Goal: Contribute content: Contribute content

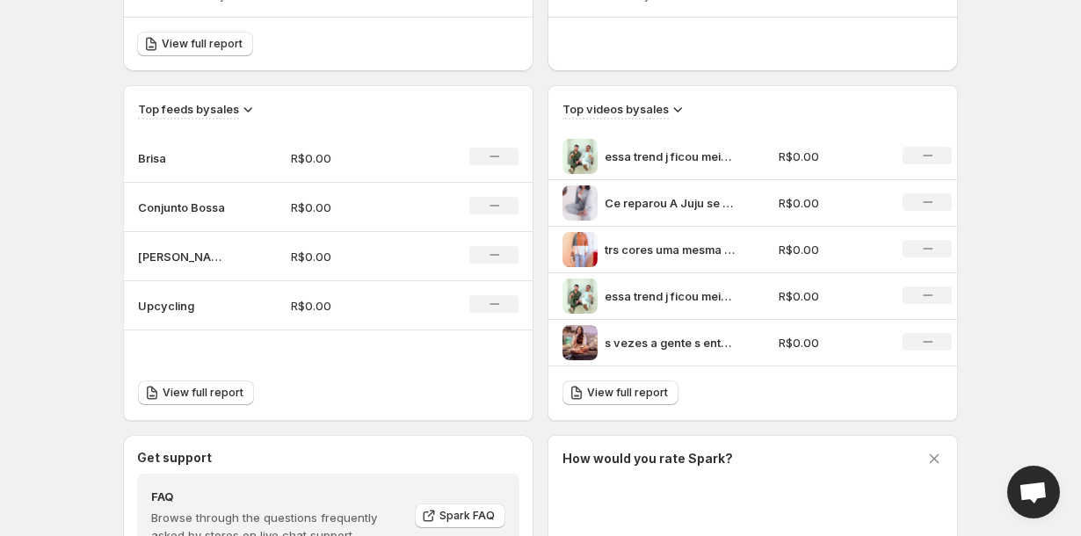
scroll to position [536, 0]
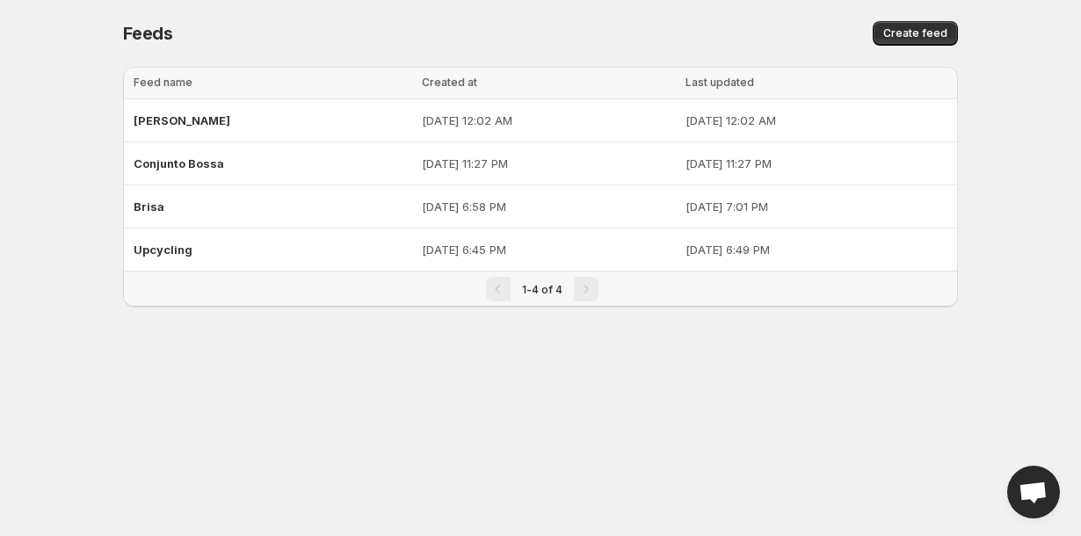
click at [186, 357] on body "Home Feeds Videos Subscription Settings Feeds. This page is ready Feeds Create …" at bounding box center [540, 268] width 1081 height 536
click at [908, 27] on span "Create feed" at bounding box center [915, 33] width 64 height 14
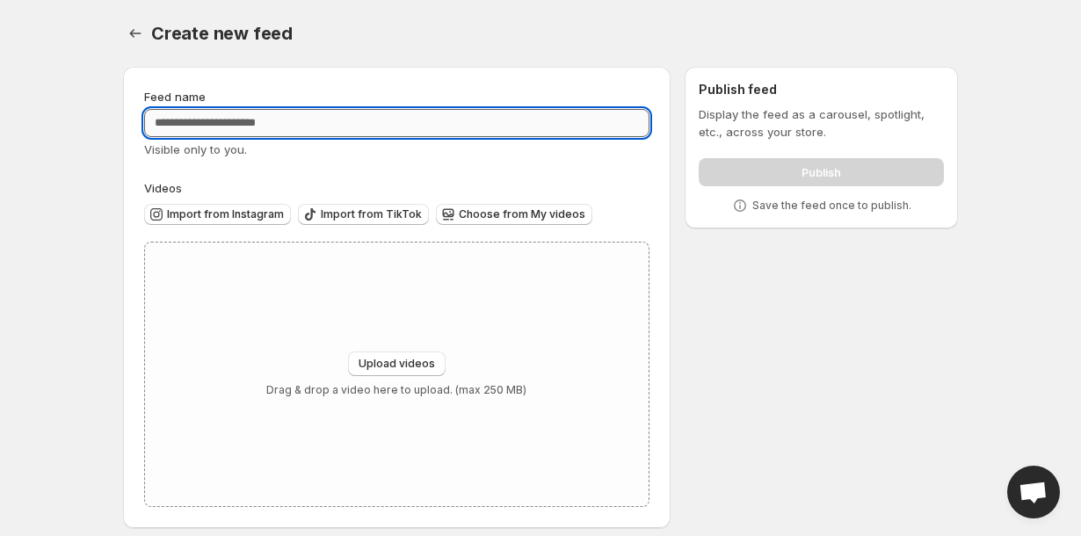
click at [452, 120] on input "Feed name" at bounding box center [396, 123] width 505 height 28
type input "**********"
click at [237, 217] on span "Import from Instagram" at bounding box center [225, 214] width 117 height 14
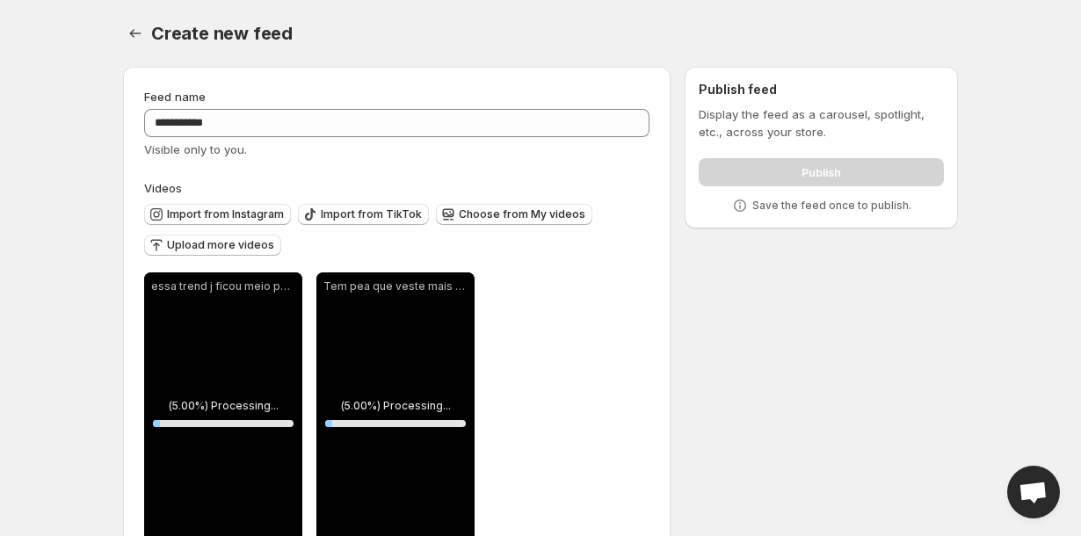
scroll to position [61, 0]
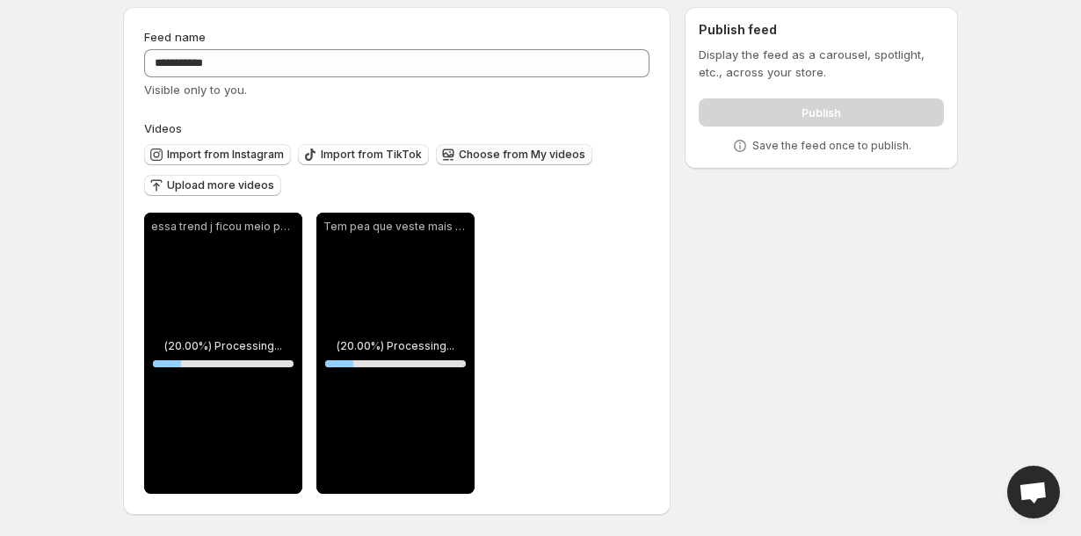
click at [503, 156] on span "Choose from My videos" at bounding box center [522, 155] width 127 height 14
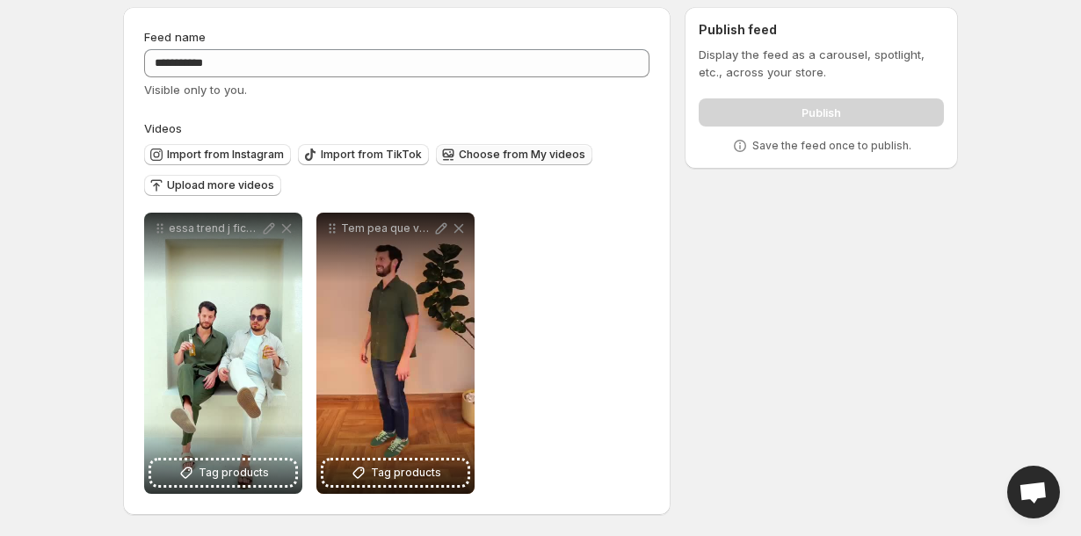
click at [489, 152] on span "Choose from My videos" at bounding box center [522, 155] width 127 height 14
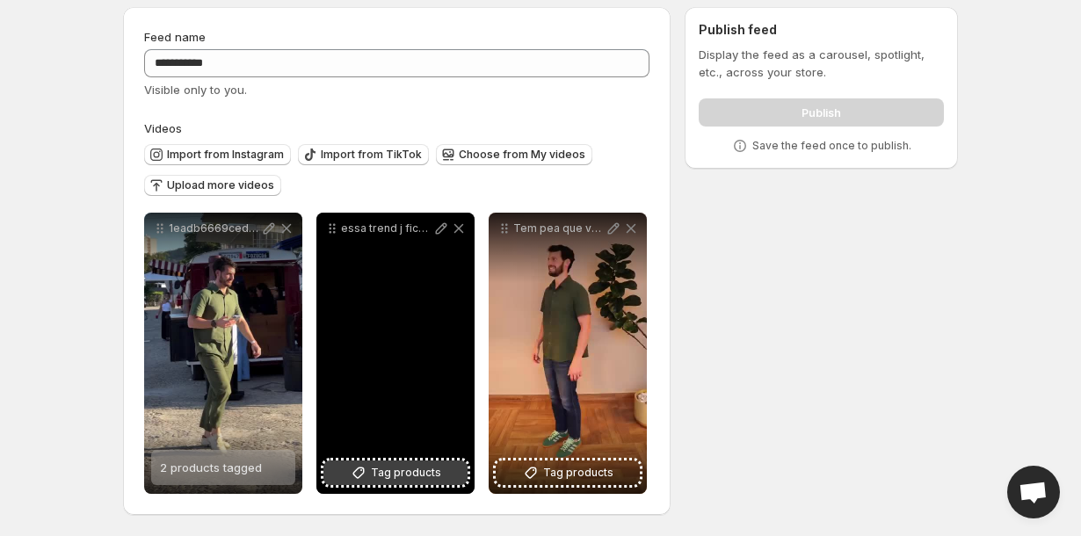
click at [387, 469] on span "Tag products" at bounding box center [406, 473] width 70 height 18
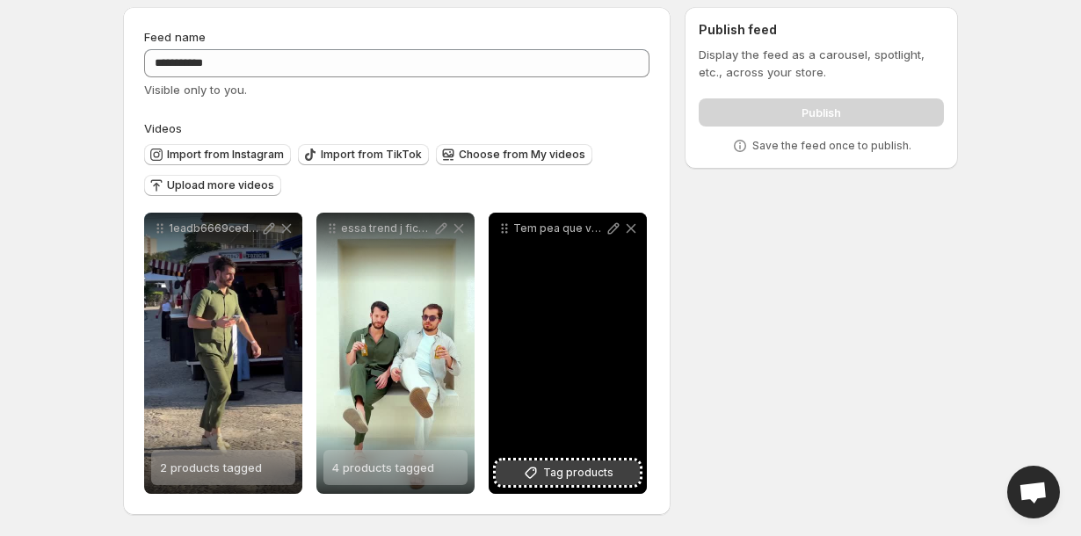
click at [562, 474] on span "Tag products" at bounding box center [578, 473] width 70 height 18
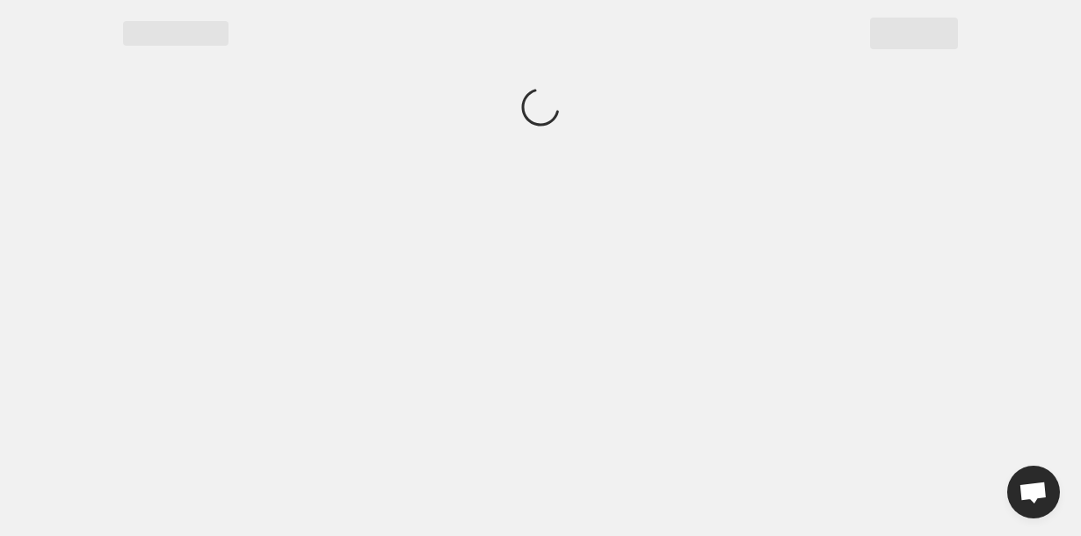
scroll to position [0, 0]
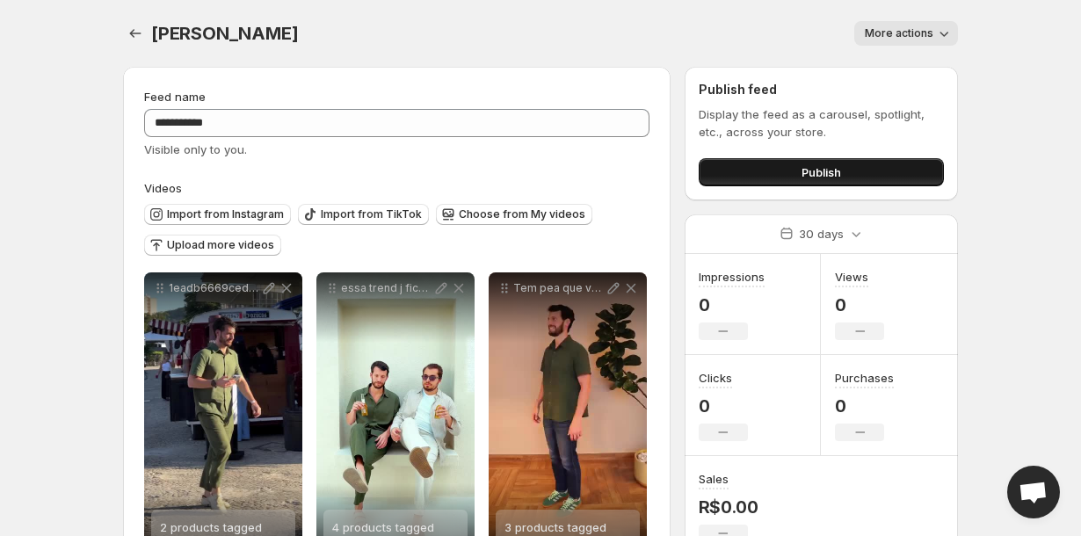
click at [748, 168] on button "Publish" at bounding box center [820, 172] width 245 height 28
click at [134, 31] on icon "Settings" at bounding box center [136, 34] width 18 height 18
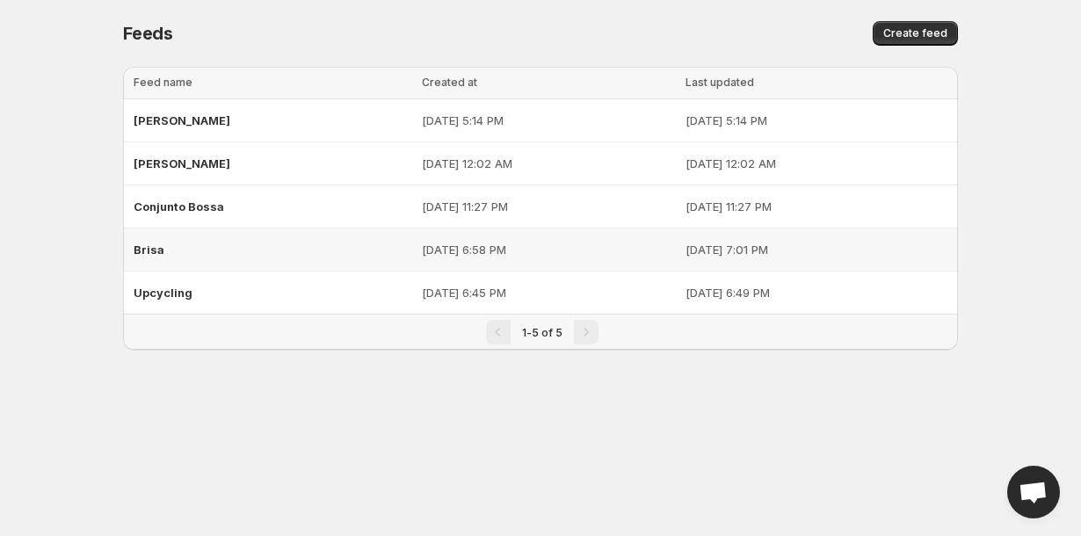
click at [262, 251] on div "Brisa" at bounding box center [273, 250] width 278 height 32
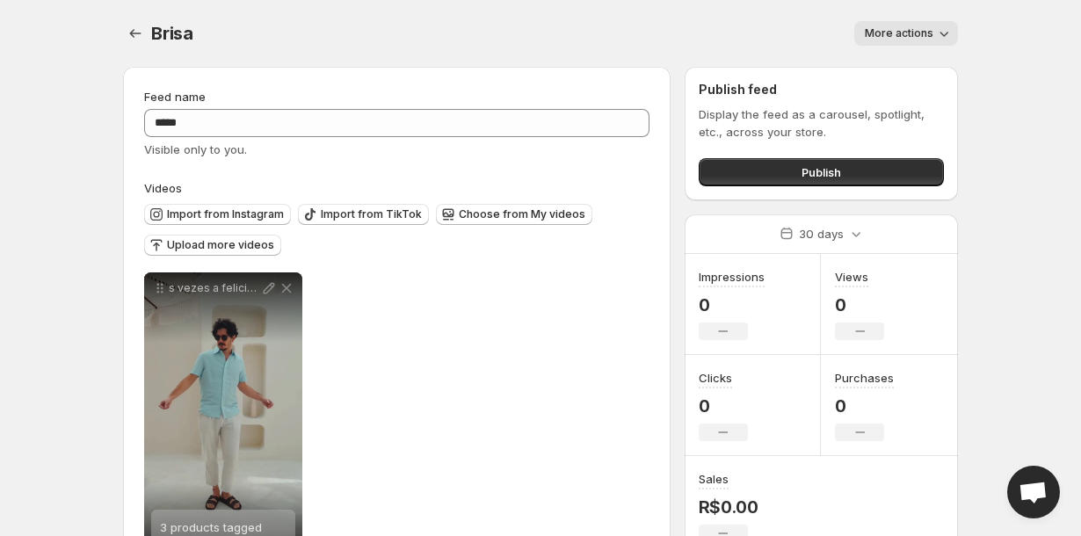
scroll to position [61, 0]
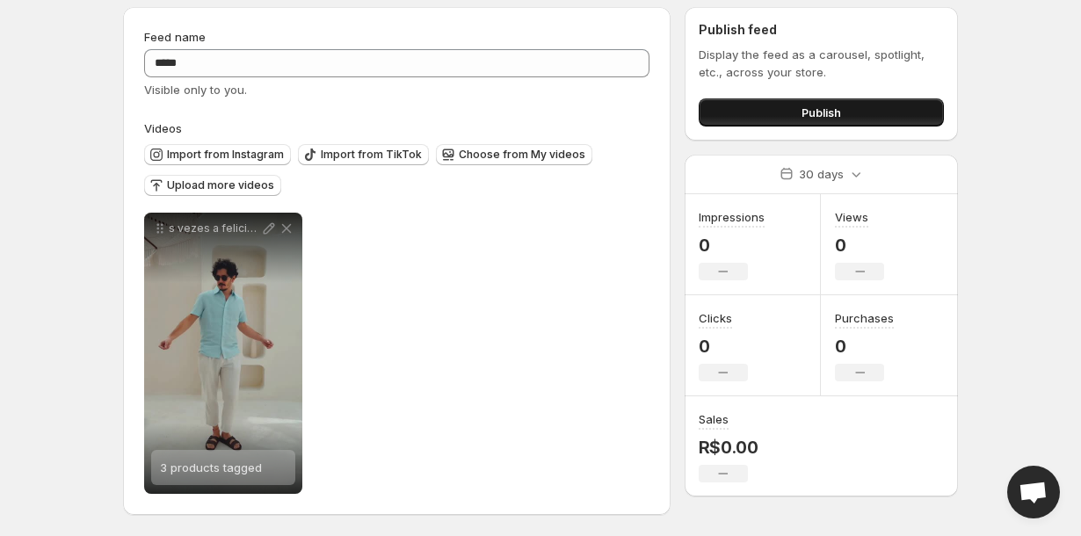
click at [854, 102] on button "Publish" at bounding box center [820, 112] width 245 height 28
click at [749, 113] on button "Publish" at bounding box center [820, 112] width 245 height 28
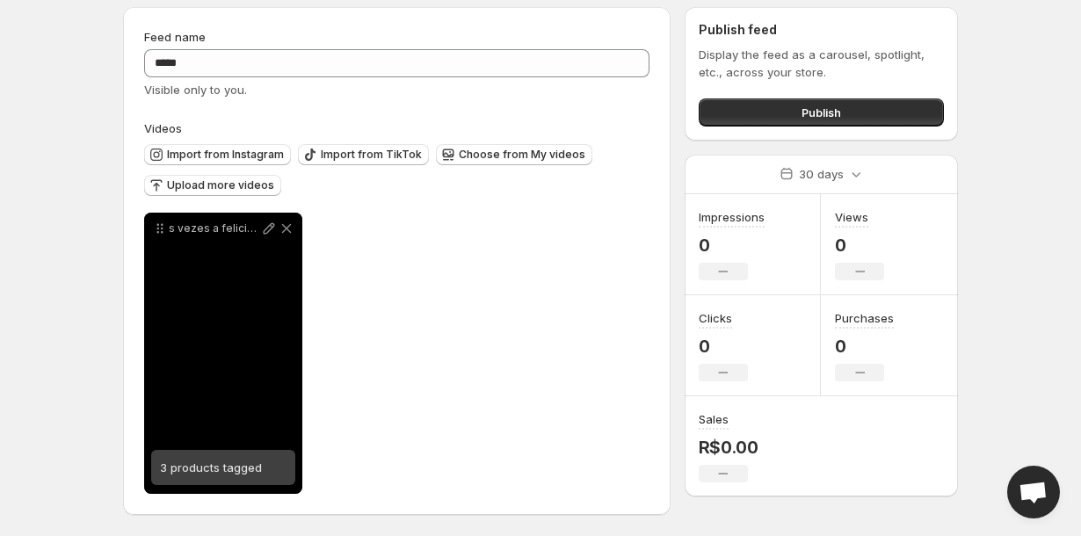
click at [236, 464] on span "3 products tagged" at bounding box center [211, 467] width 102 height 14
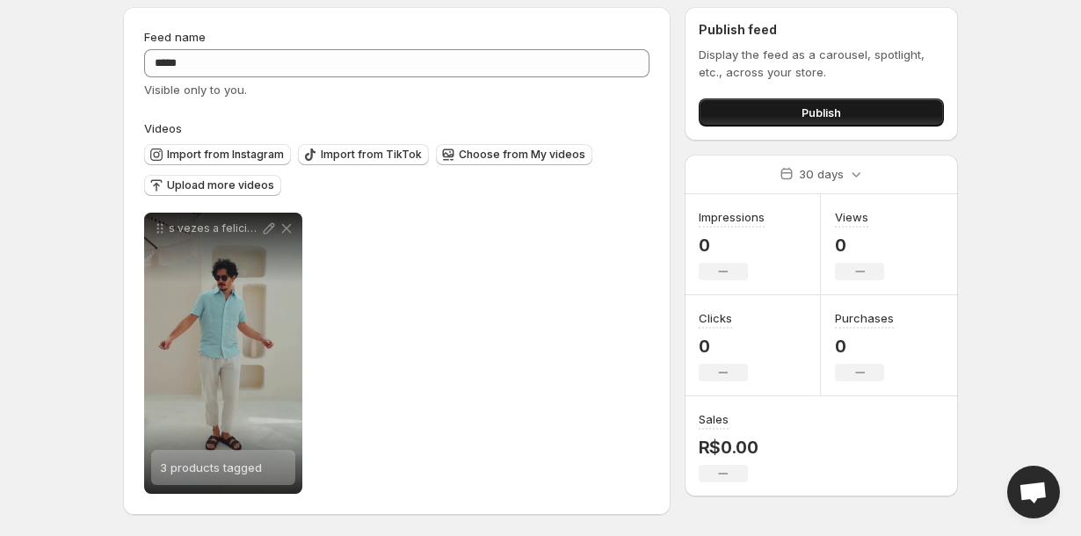
click at [777, 112] on button "Publish" at bounding box center [820, 112] width 245 height 28
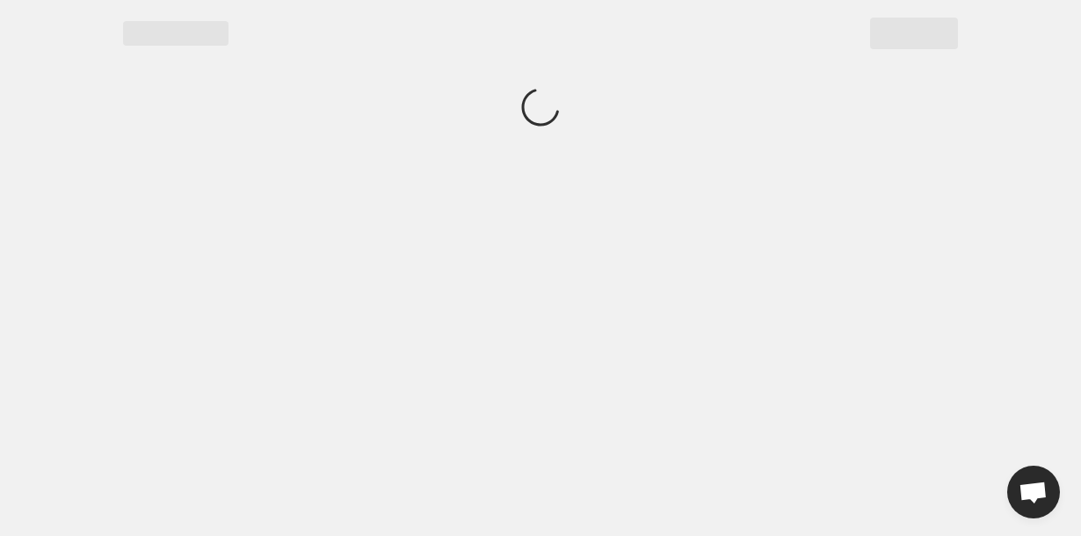
scroll to position [0, 0]
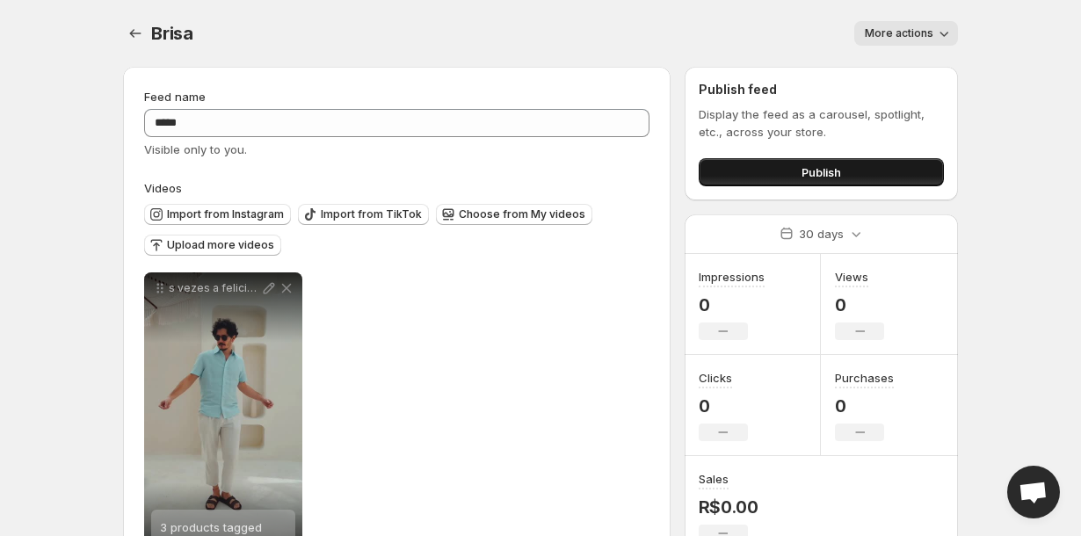
click at [763, 167] on button "Publish" at bounding box center [820, 172] width 245 height 28
click at [134, 33] on icon "Settings" at bounding box center [136, 34] width 18 height 18
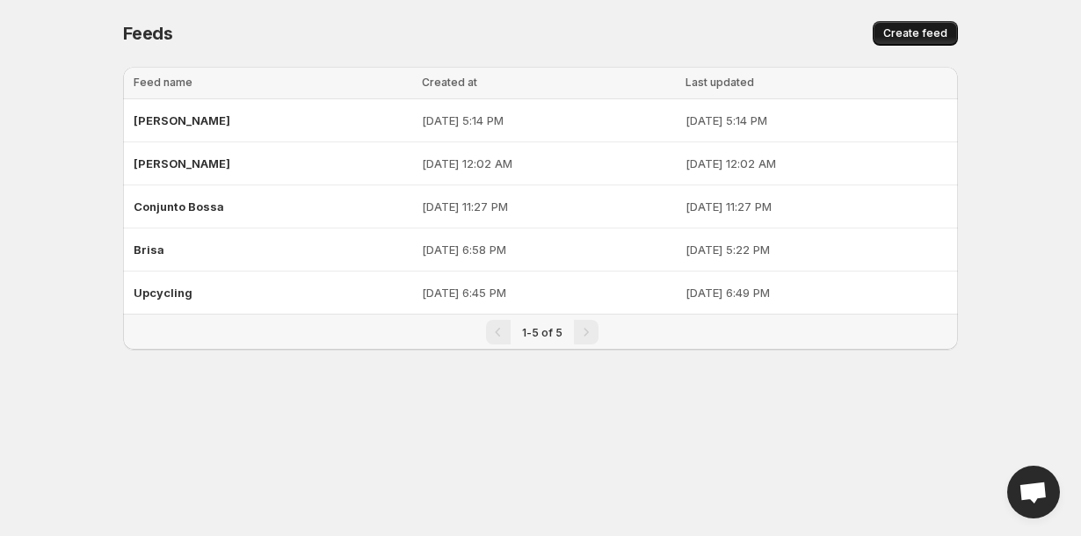
click at [885, 36] on button "Create feed" at bounding box center [914, 33] width 85 height 25
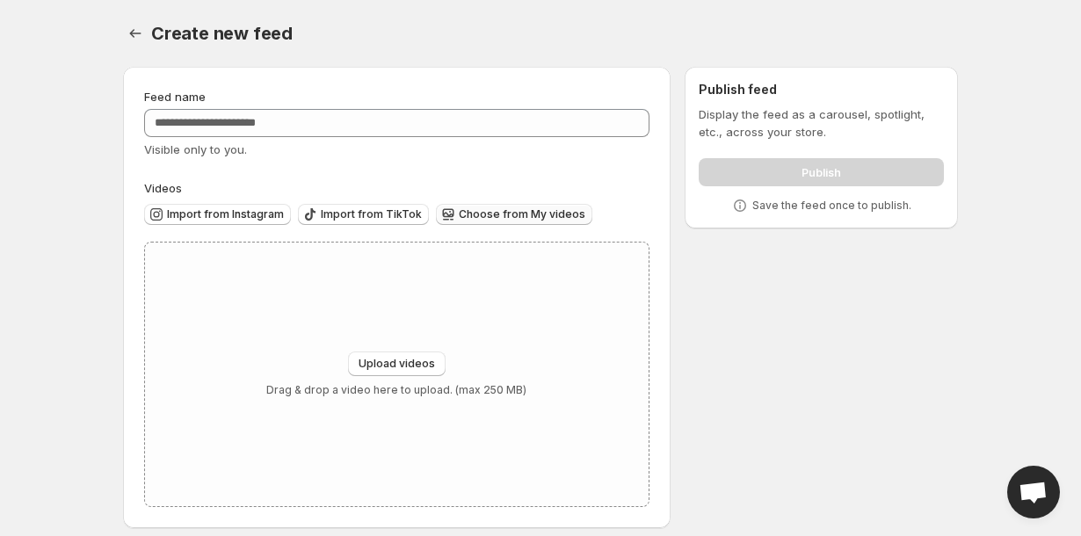
click at [443, 223] on button "Choose from My videos" at bounding box center [514, 214] width 156 height 21
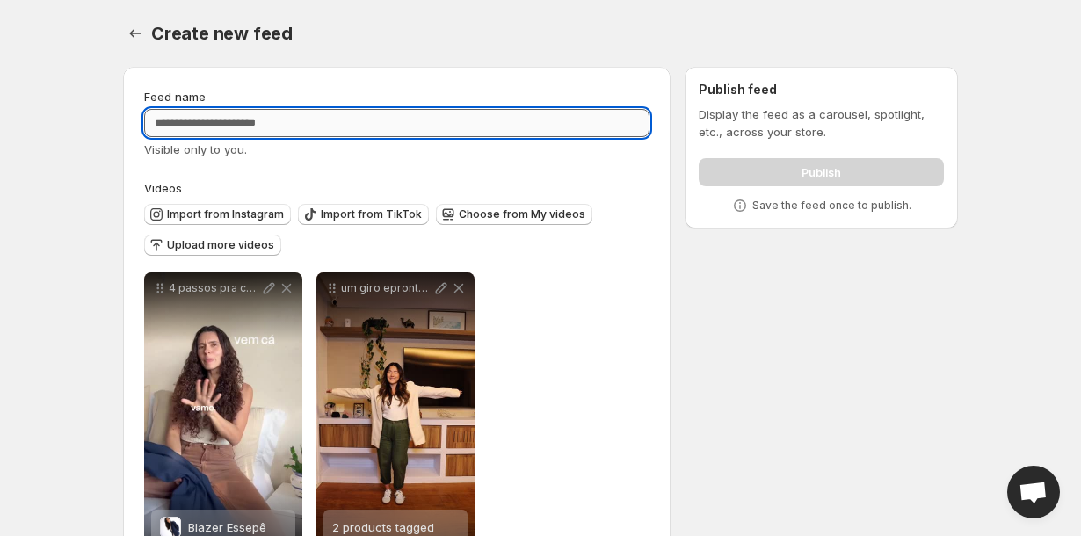
click at [317, 130] on input "Feed name" at bounding box center [396, 123] width 505 height 28
type input "**********"
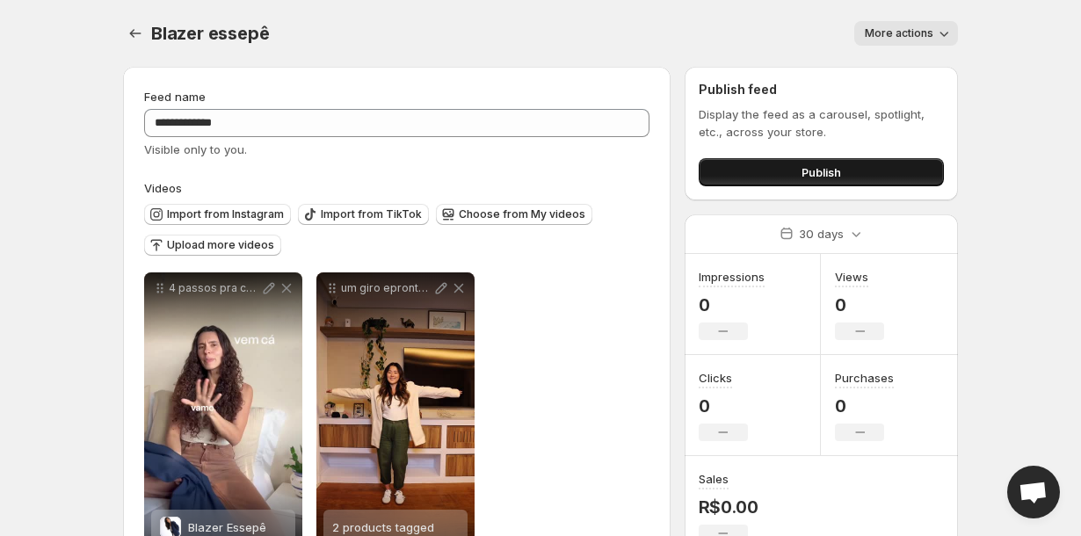
click at [734, 169] on button "Publish" at bounding box center [820, 172] width 245 height 28
click at [126, 33] on button "Settings" at bounding box center [135, 33] width 25 height 25
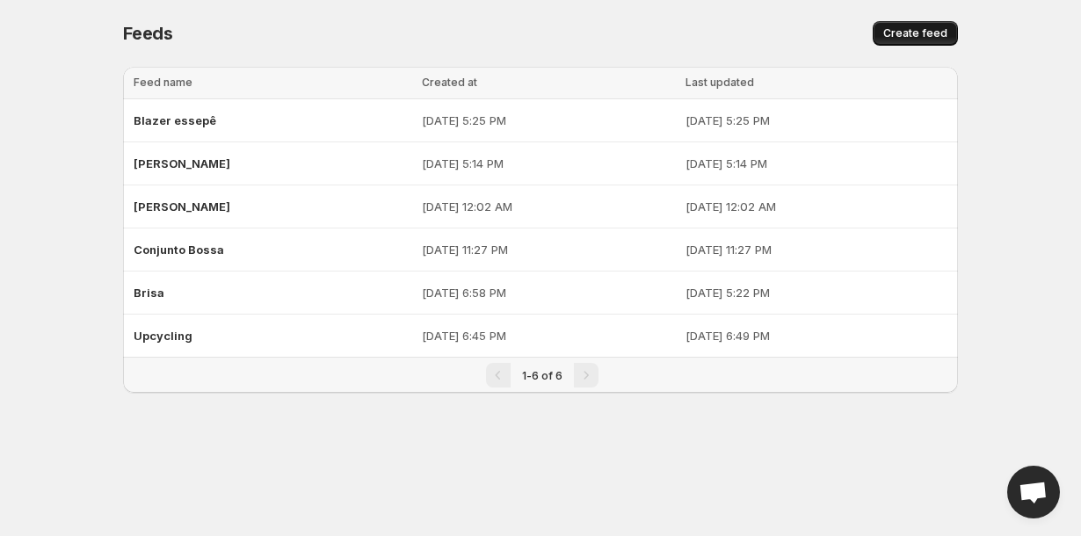
click at [888, 42] on button "Create feed" at bounding box center [914, 33] width 85 height 25
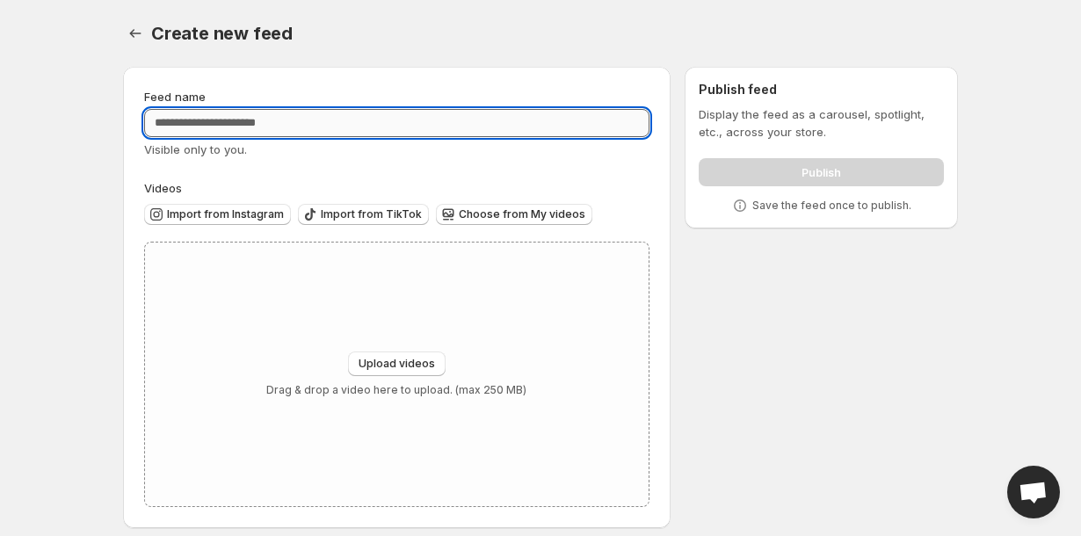
click at [330, 124] on input "Feed name" at bounding box center [396, 123] width 505 height 28
type input "**********"
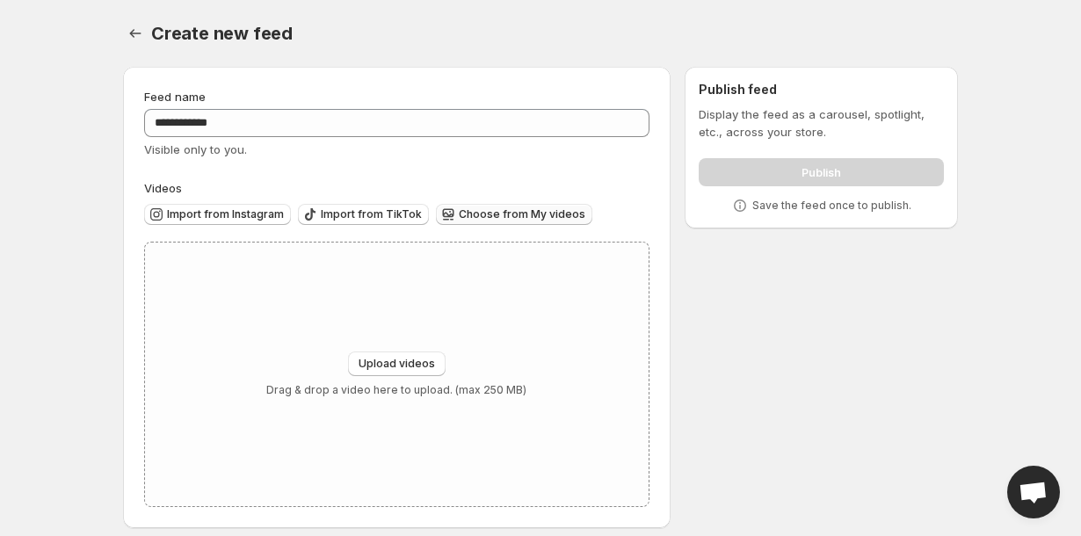
click at [459, 212] on span "Choose from My videos" at bounding box center [522, 214] width 127 height 14
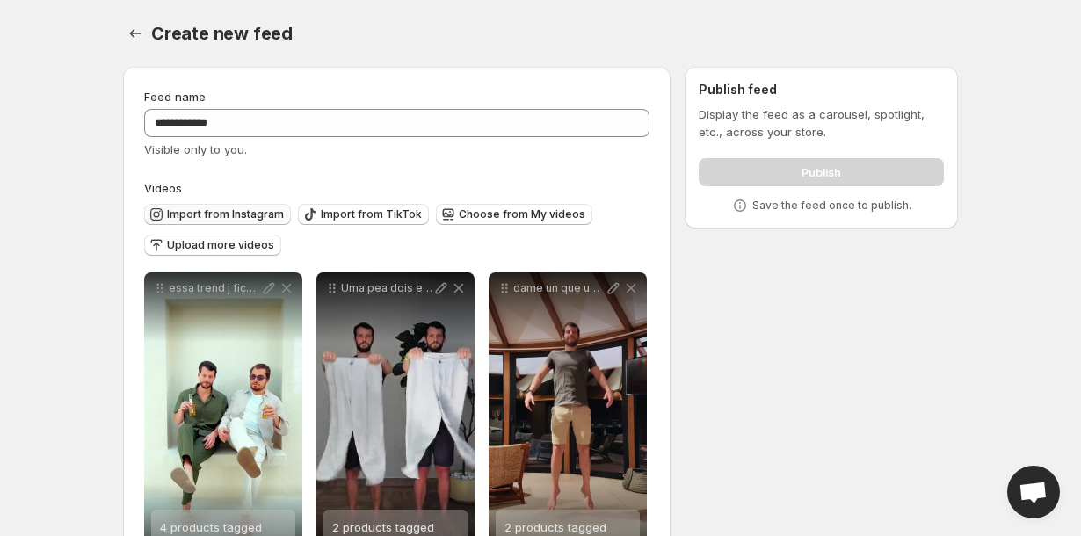
click at [269, 212] on span "Import from Instagram" at bounding box center [225, 214] width 117 height 14
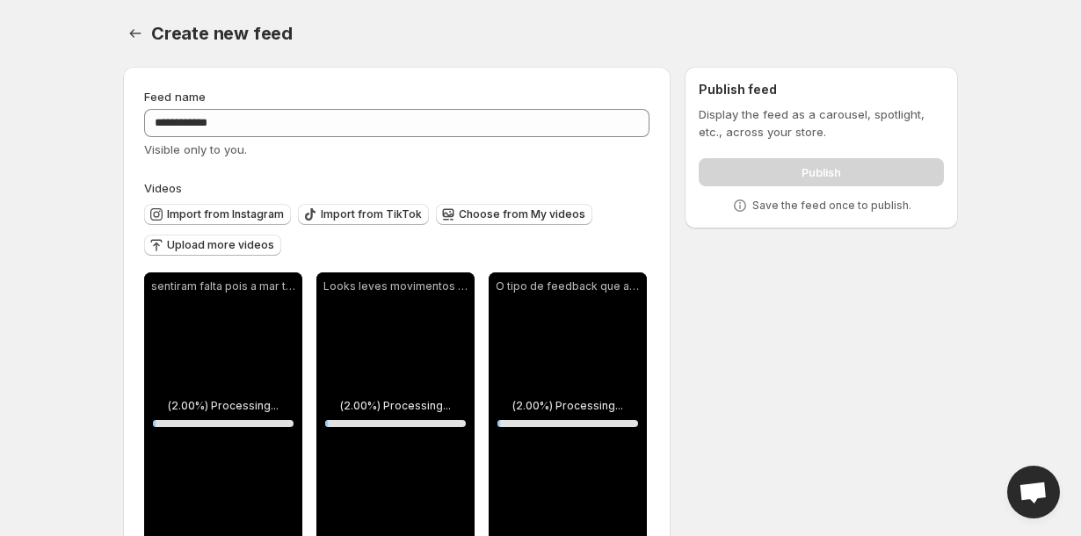
scroll to position [191, 0]
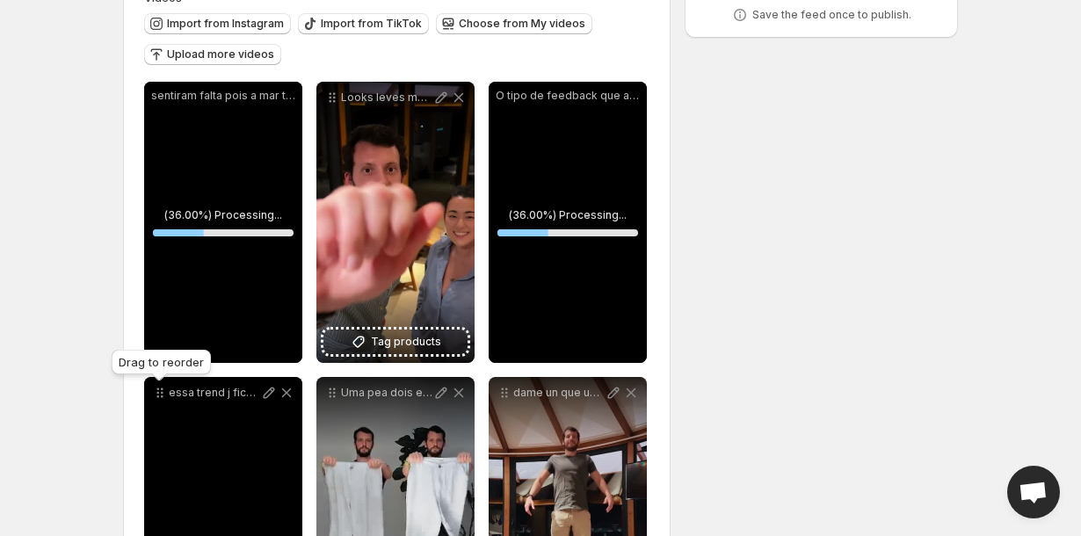
click at [158, 391] on icon at bounding box center [160, 393] width 18 height 18
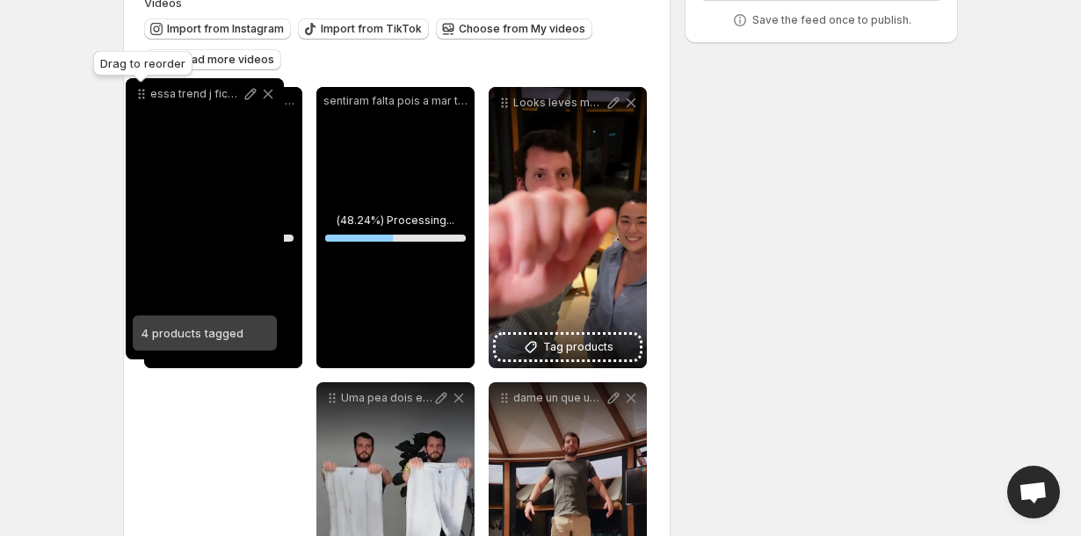
drag, startPoint x: 165, startPoint y: 399, endPoint x: 147, endPoint y: 99, distance: 300.1
click at [147, 99] on icon at bounding box center [142, 94] width 18 height 18
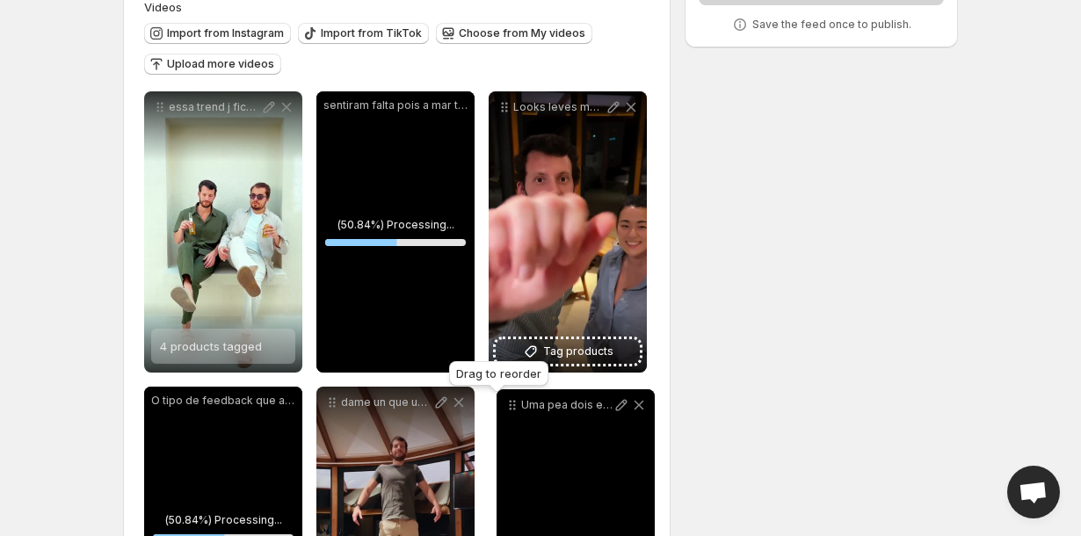
drag, startPoint x: 330, startPoint y: 397, endPoint x: 514, endPoint y: 401, distance: 183.6
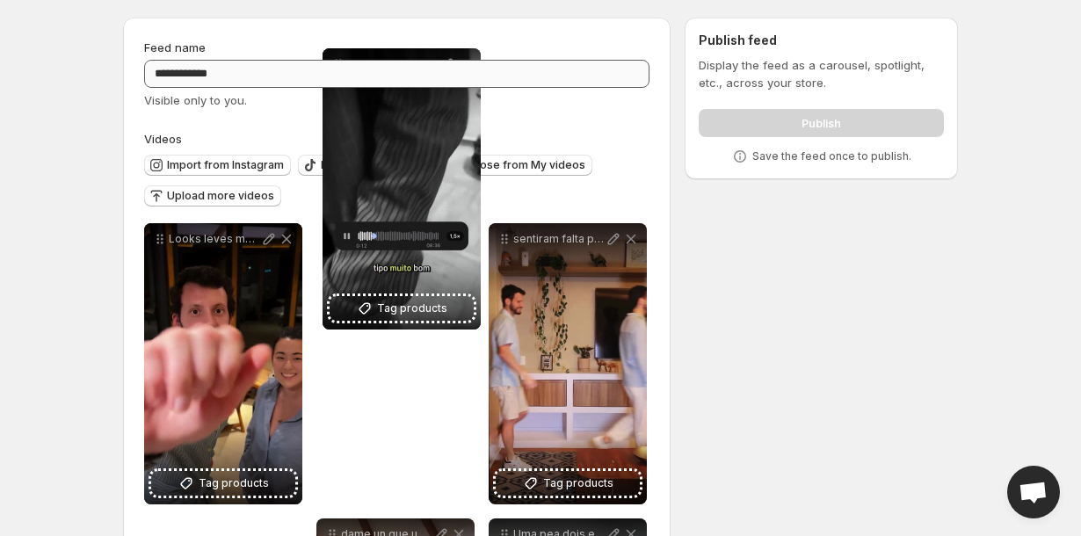
scroll to position [0, 0]
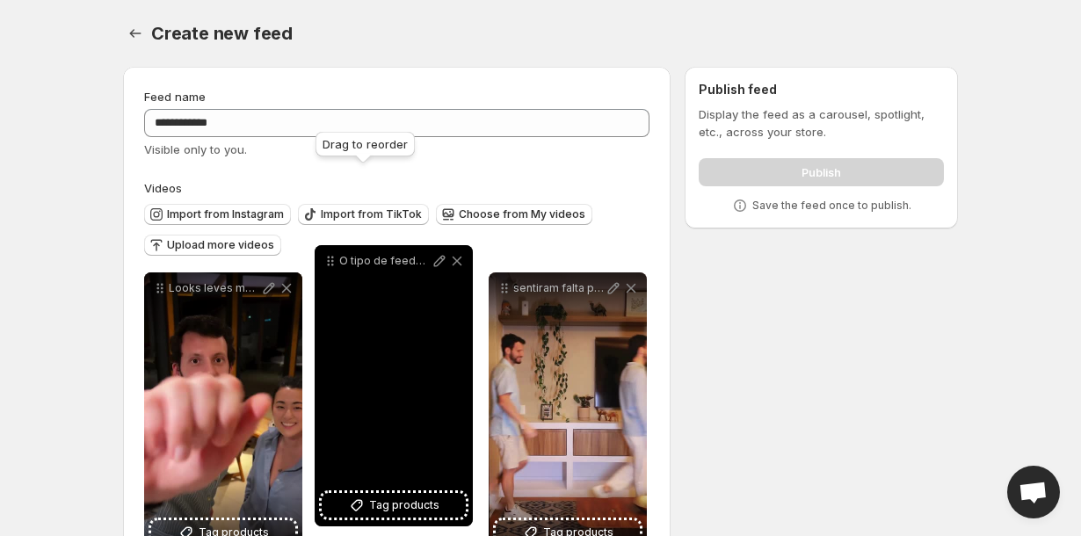
drag, startPoint x: 157, startPoint y: 322, endPoint x: 325, endPoint y: 267, distance: 176.7
click at [325, 267] on icon at bounding box center [331, 261] width 18 height 18
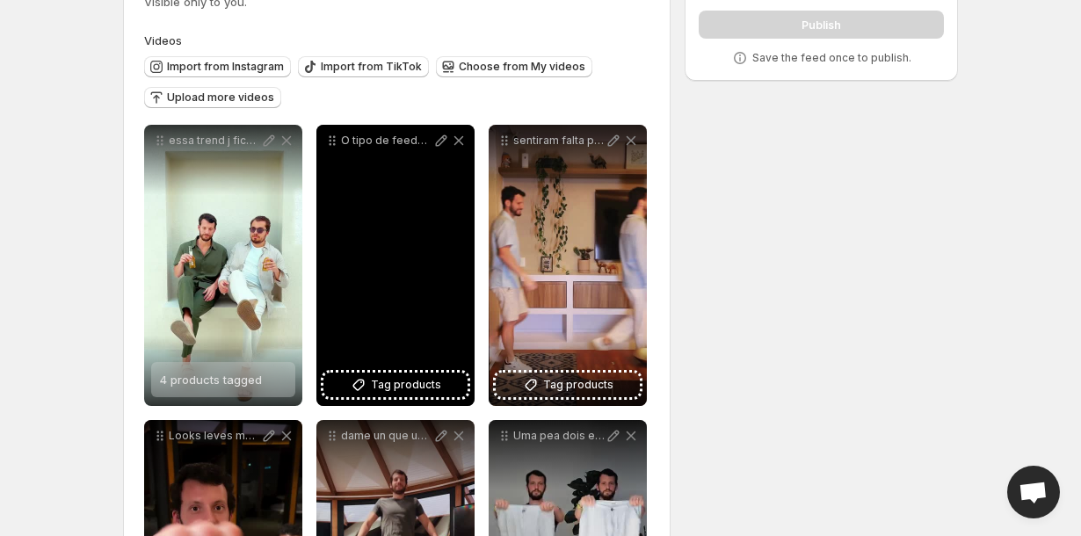
scroll to position [160, 0]
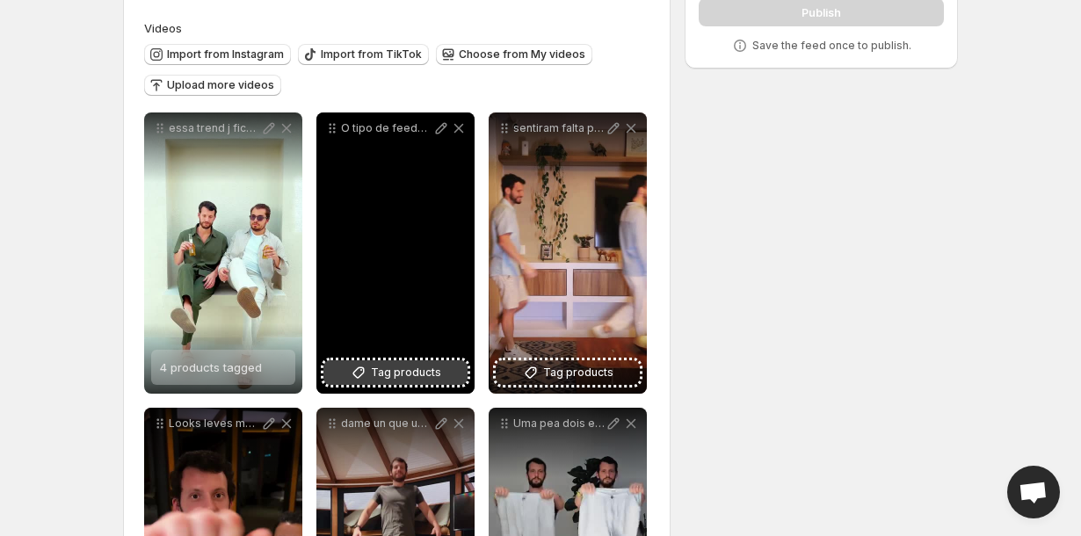
click at [427, 375] on span "Tag products" at bounding box center [406, 373] width 70 height 18
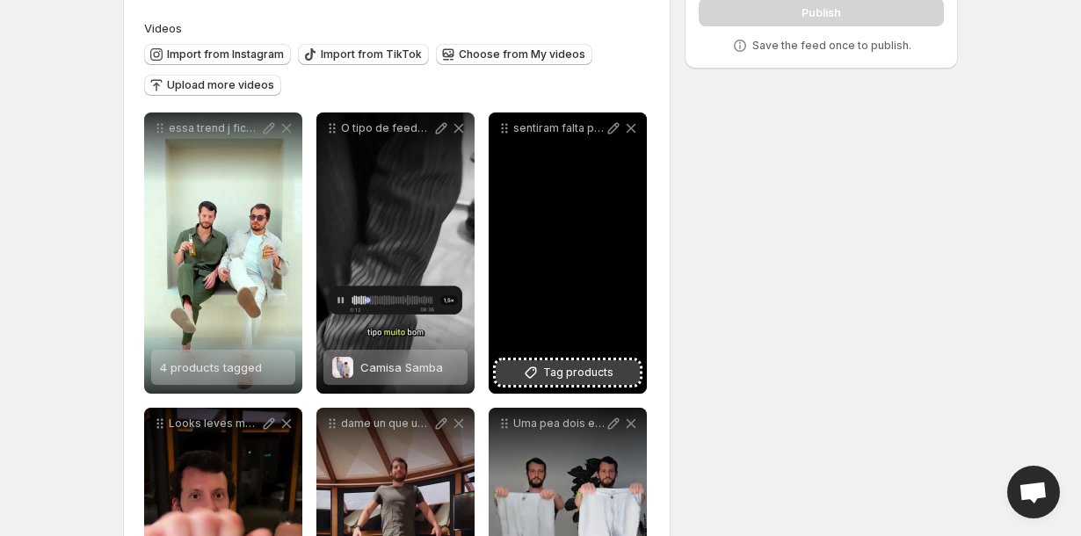
click at [569, 371] on span "Tag products" at bounding box center [578, 373] width 70 height 18
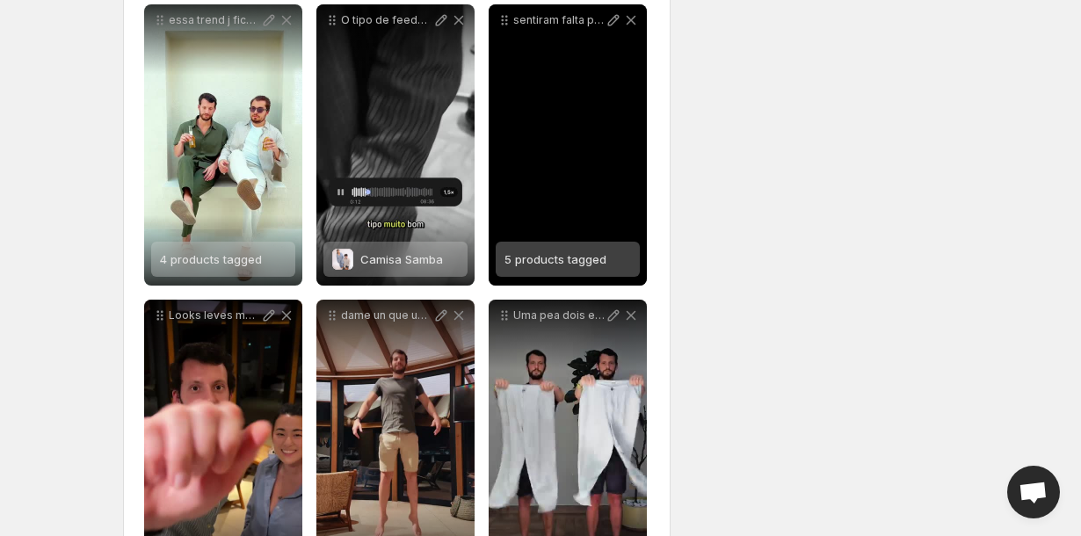
scroll to position [356, 0]
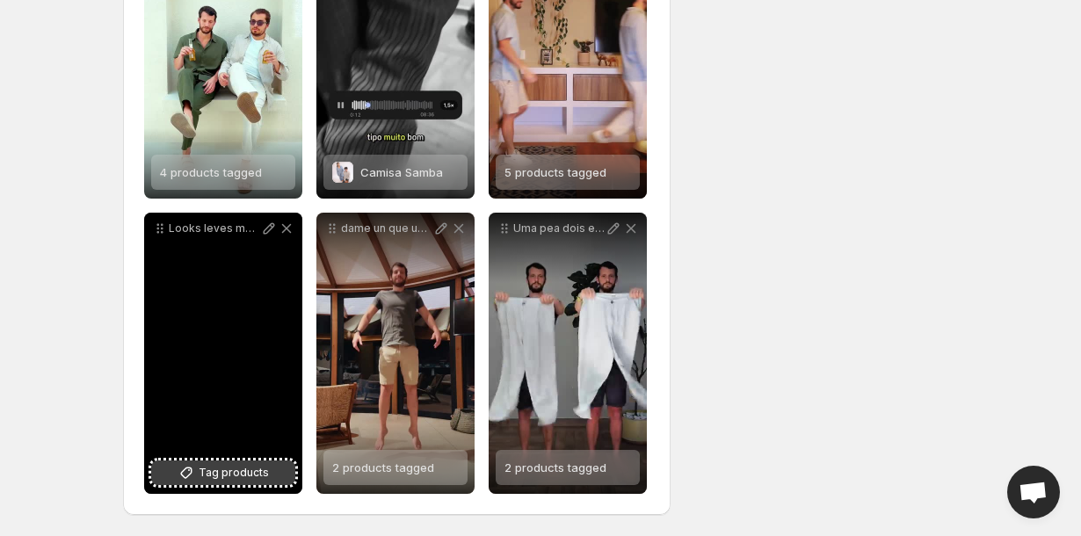
click at [237, 470] on span "Tag products" at bounding box center [234, 473] width 70 height 18
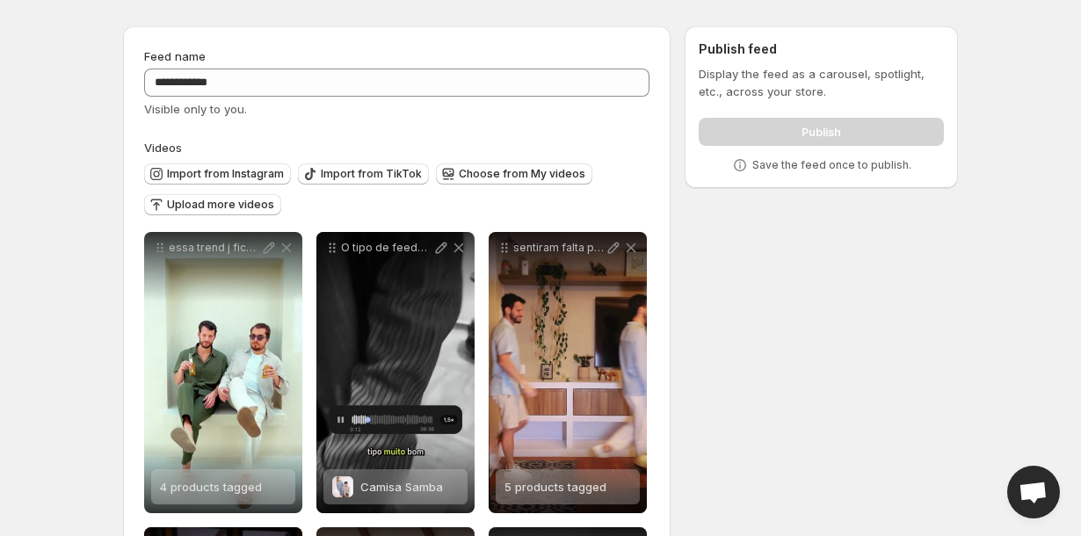
scroll to position [0, 0]
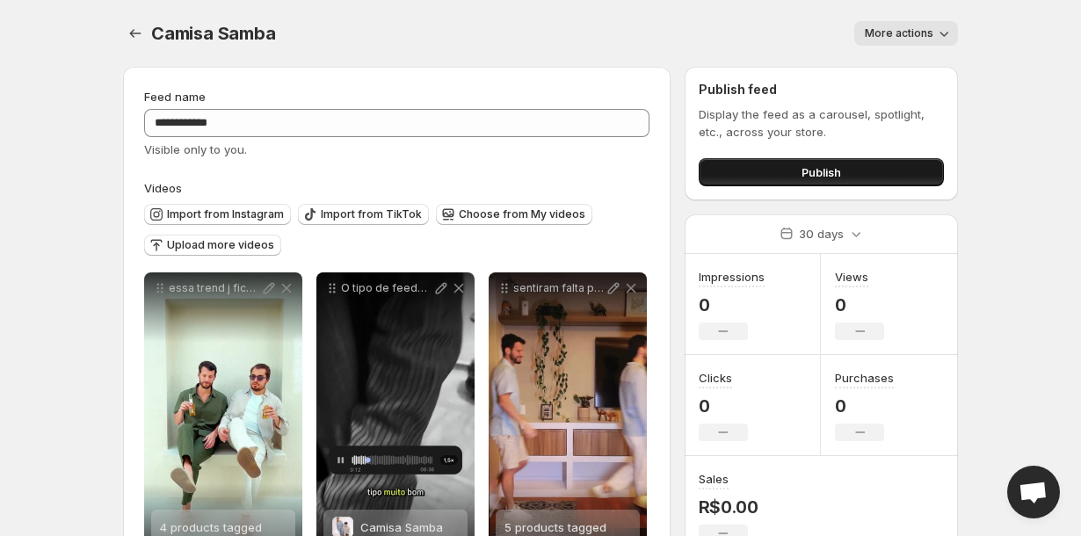
click at [728, 170] on button "Publish" at bounding box center [820, 172] width 245 height 28
click at [137, 37] on icon "Settings" at bounding box center [136, 34] width 18 height 18
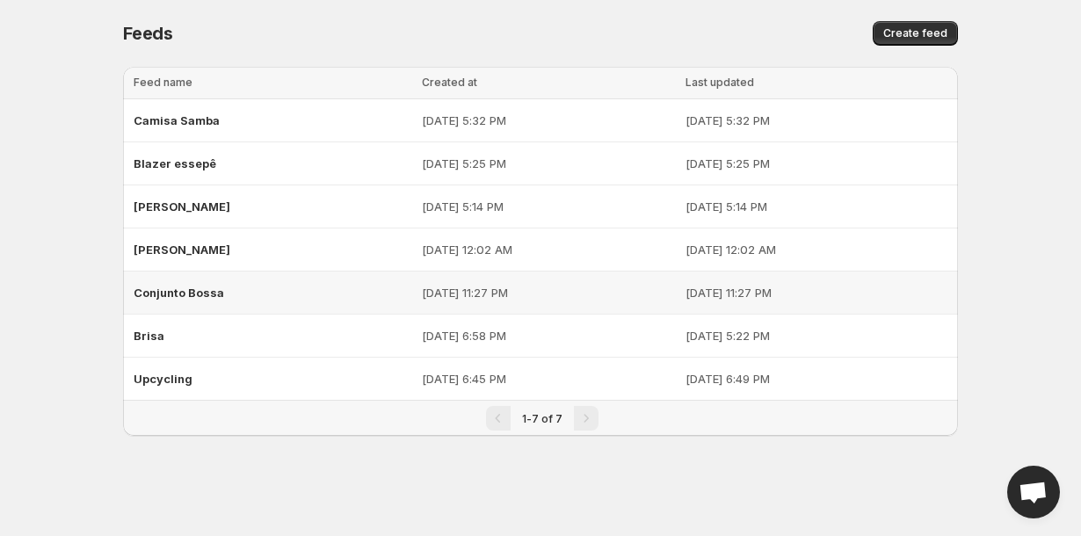
click at [193, 298] on span "Conjunto Bossa" at bounding box center [179, 293] width 90 height 14
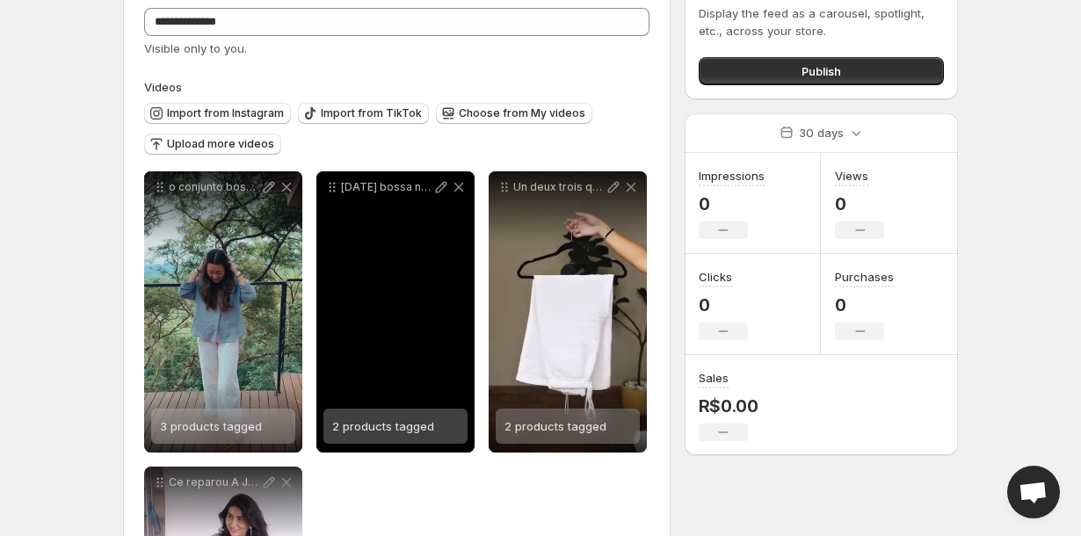
scroll to position [92, 0]
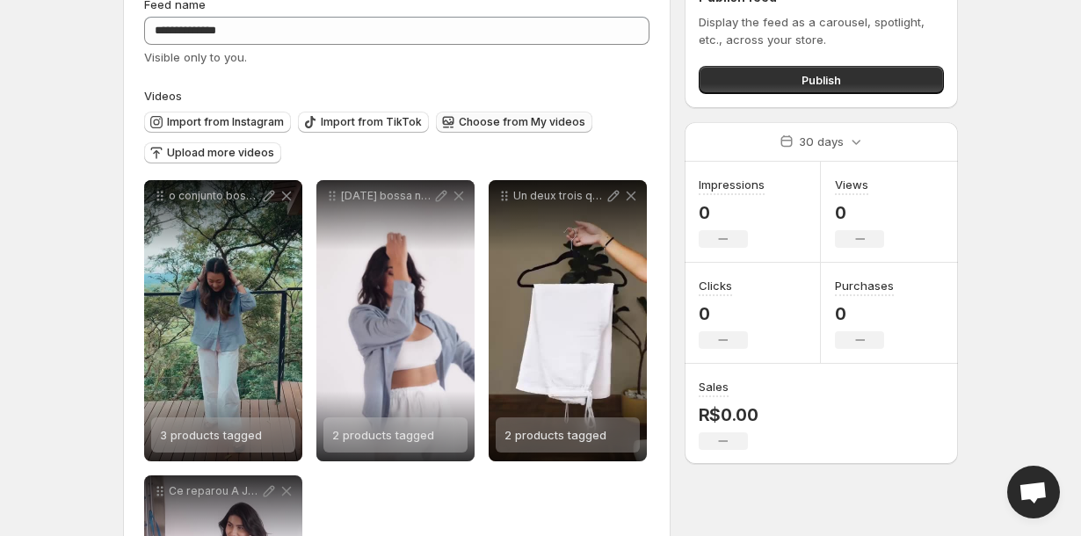
click at [480, 127] on span "Choose from My videos" at bounding box center [522, 122] width 127 height 14
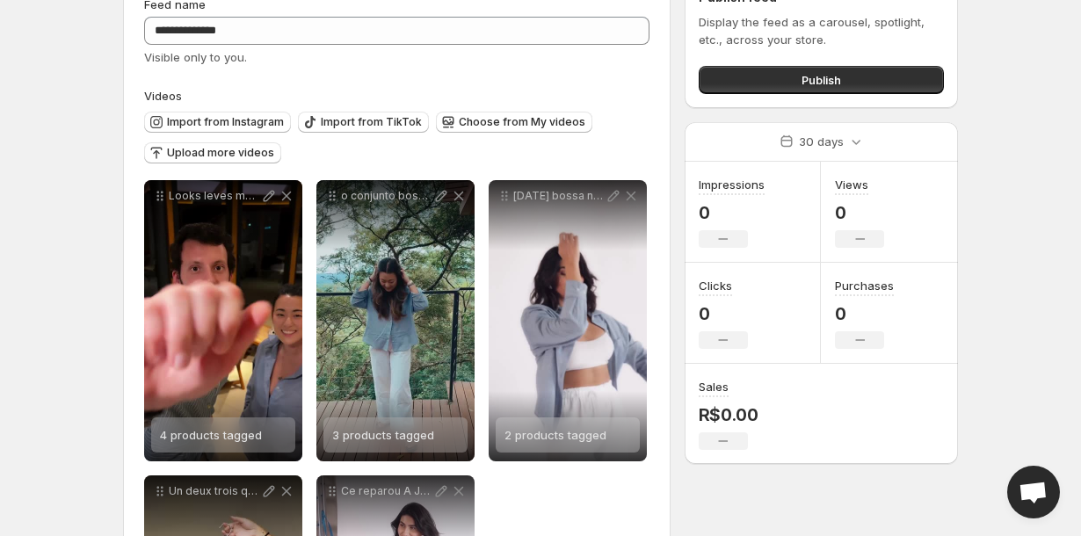
scroll to position [0, 0]
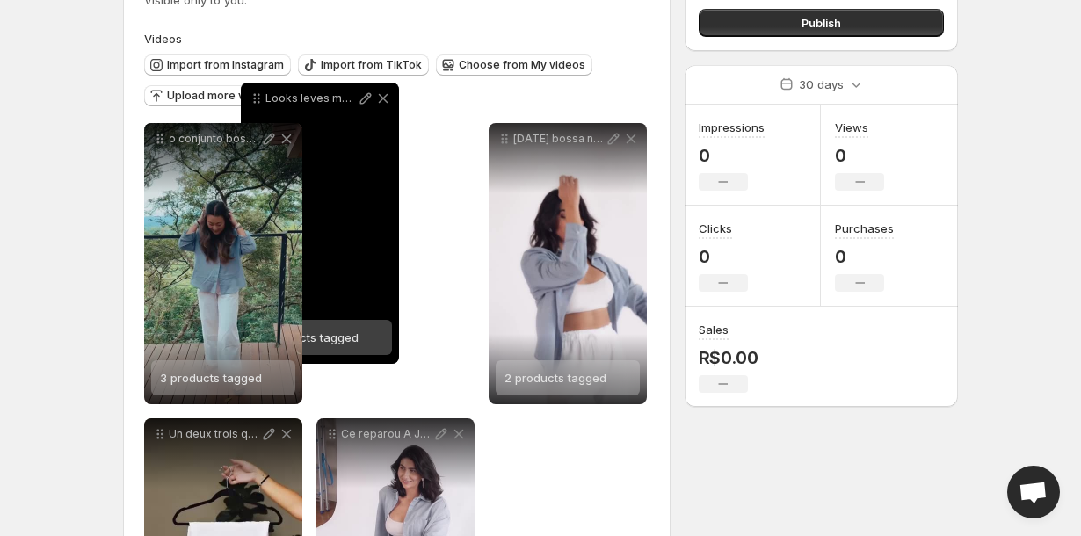
scroll to position [144, 0]
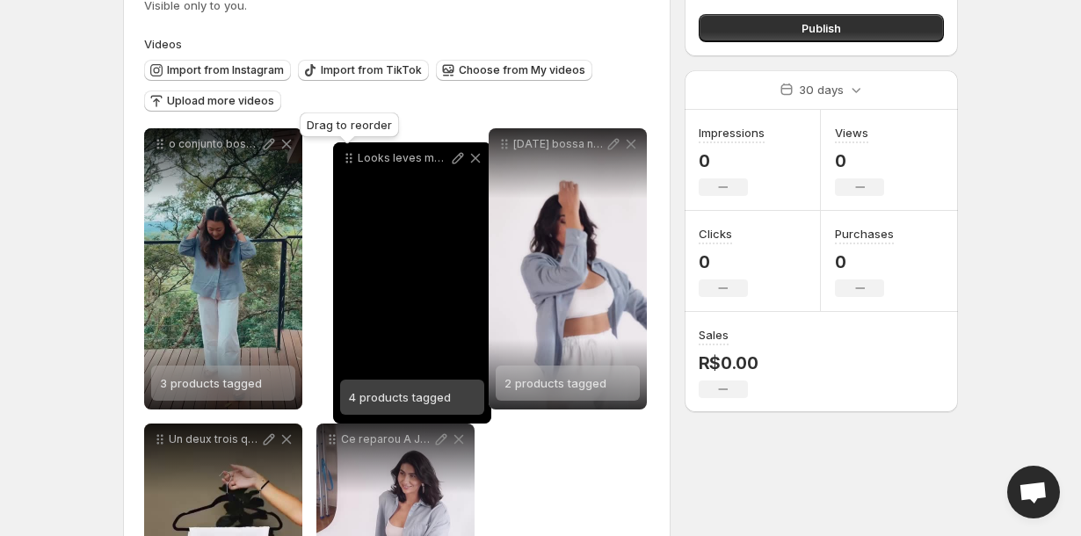
drag, startPoint x: 163, startPoint y: 83, endPoint x: 351, endPoint y: 163, distance: 205.1
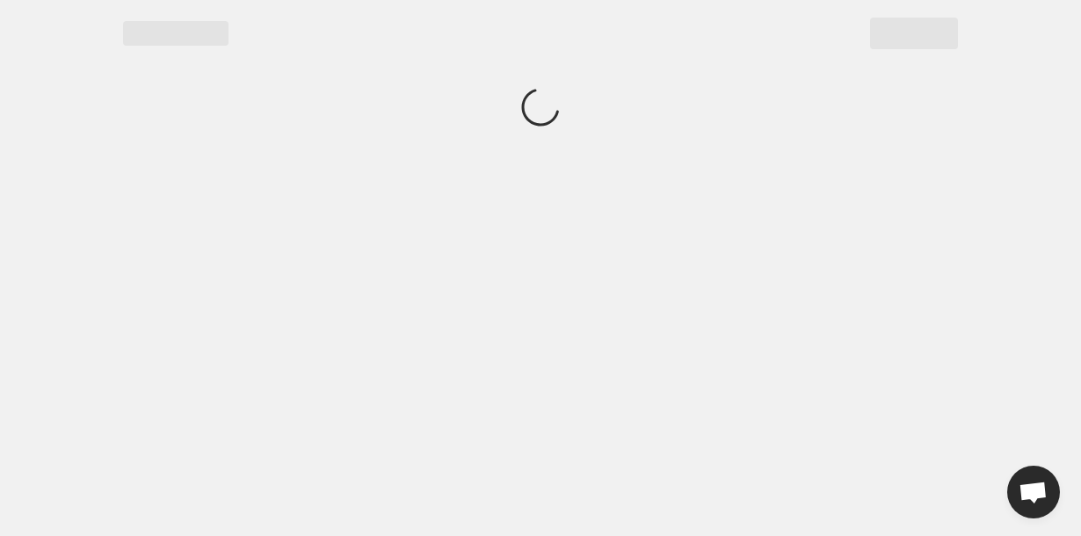
scroll to position [0, 0]
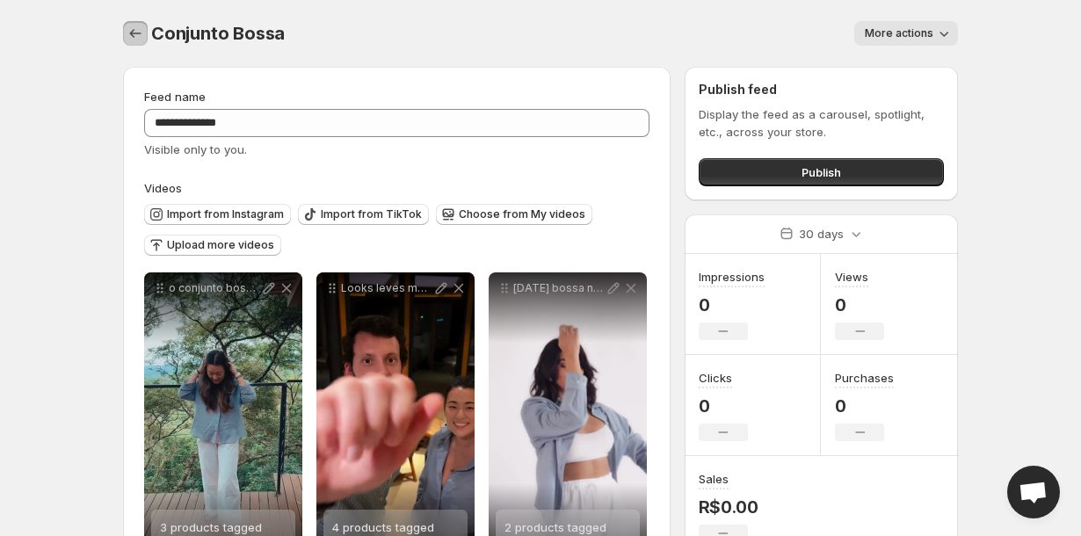
click at [139, 42] on button "Settings" at bounding box center [135, 33] width 25 height 25
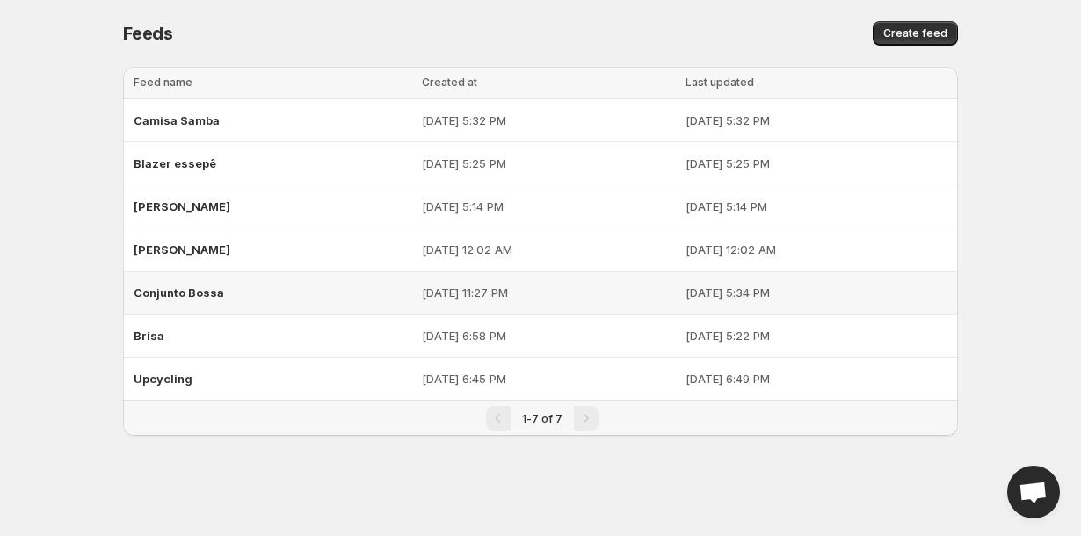
click at [191, 300] on div "Conjunto Bossa" at bounding box center [273, 293] width 278 height 32
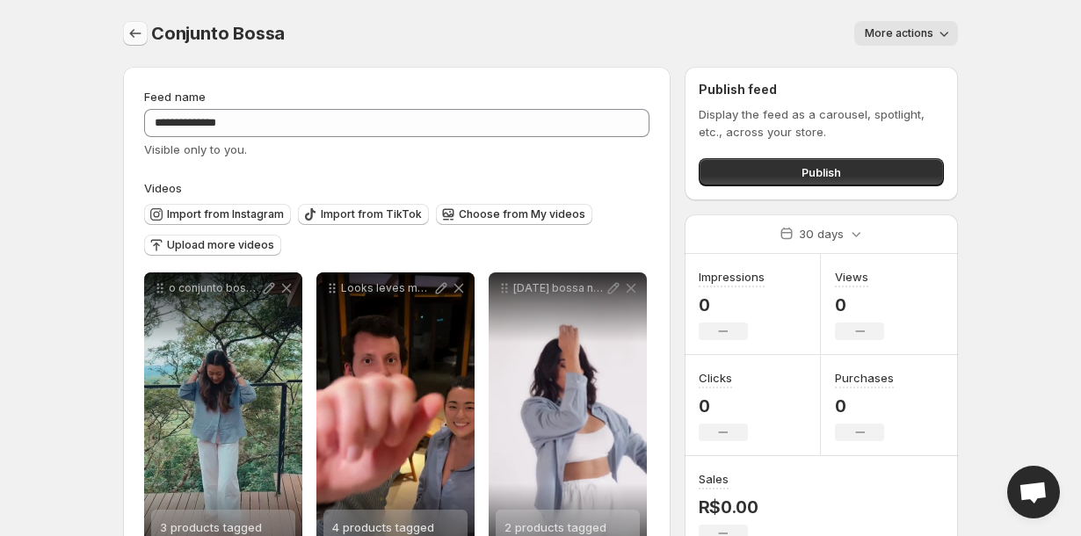
click at [125, 32] on button "Settings" at bounding box center [135, 33] width 25 height 25
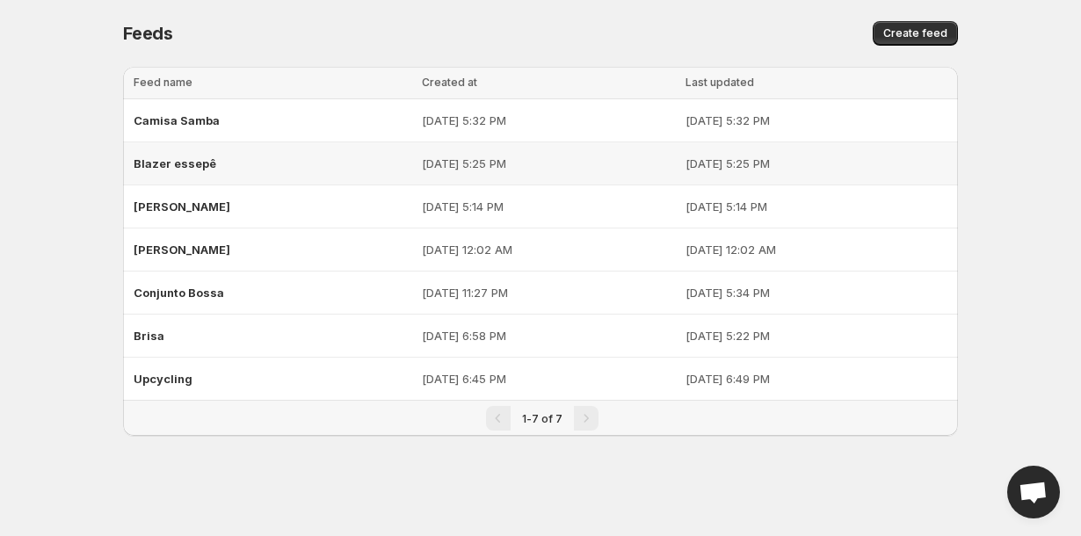
click at [183, 167] on span "Blazer essepê" at bounding box center [175, 163] width 83 height 14
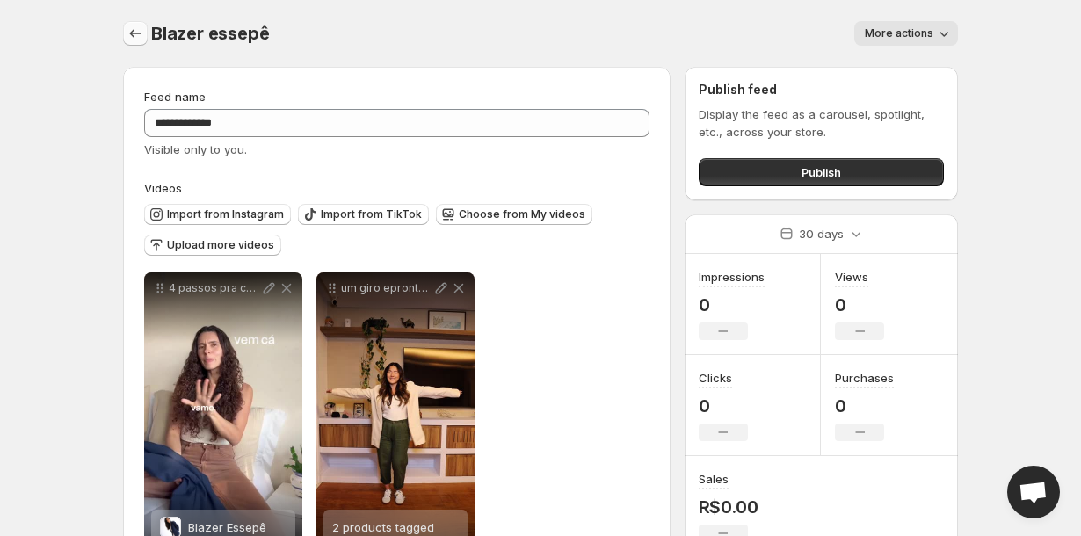
click at [130, 33] on icon "Settings" at bounding box center [135, 33] width 11 height 9
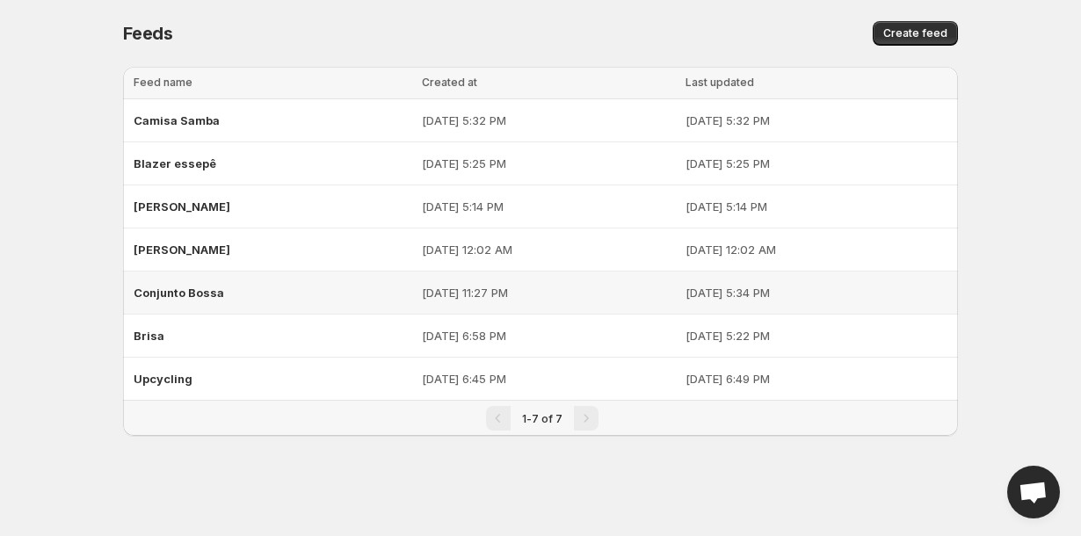
click at [173, 300] on div "Conjunto Bossa" at bounding box center [273, 293] width 278 height 32
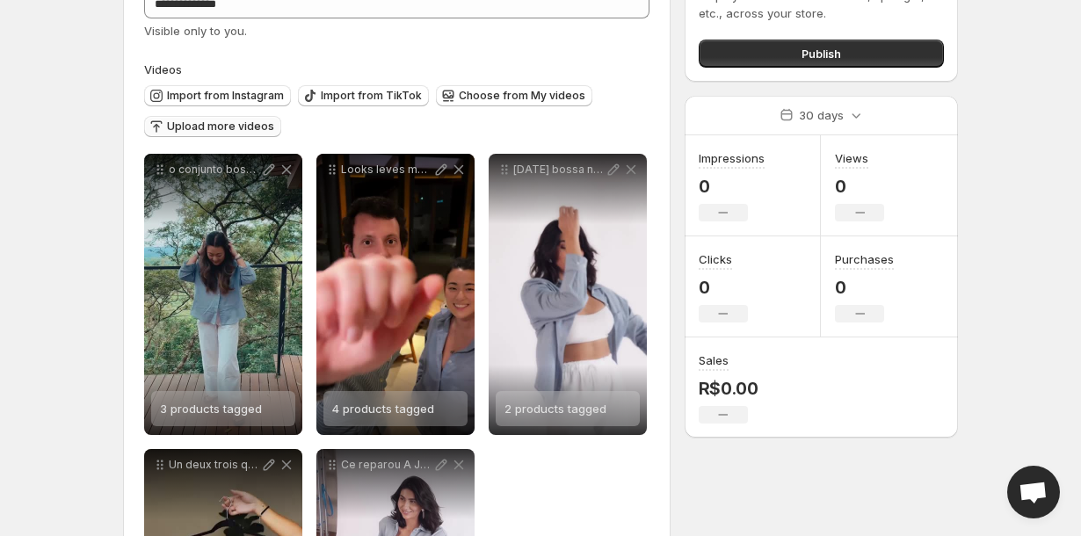
scroll to position [63, 0]
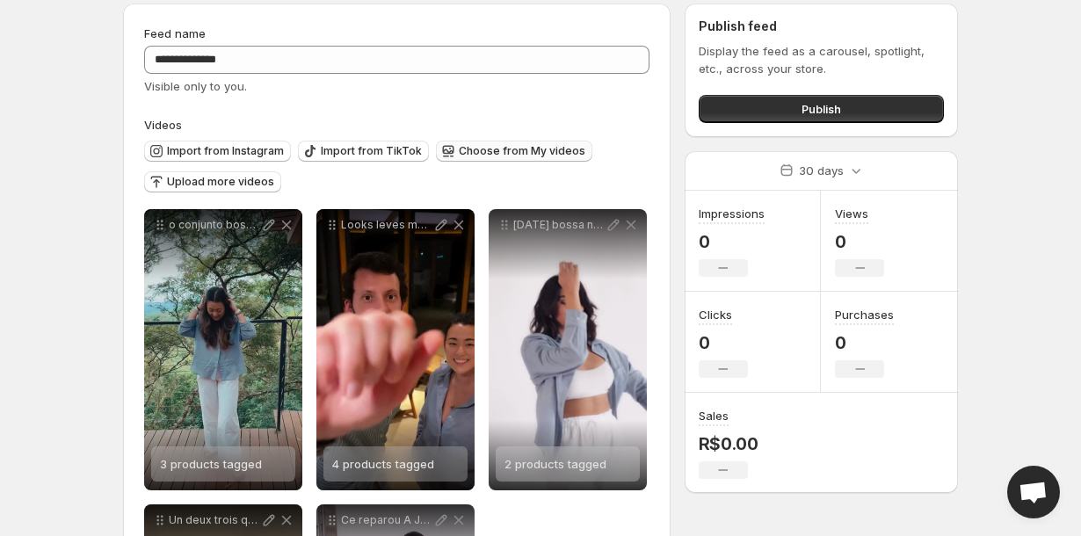
click at [448, 155] on button "Choose from My videos" at bounding box center [514, 151] width 156 height 21
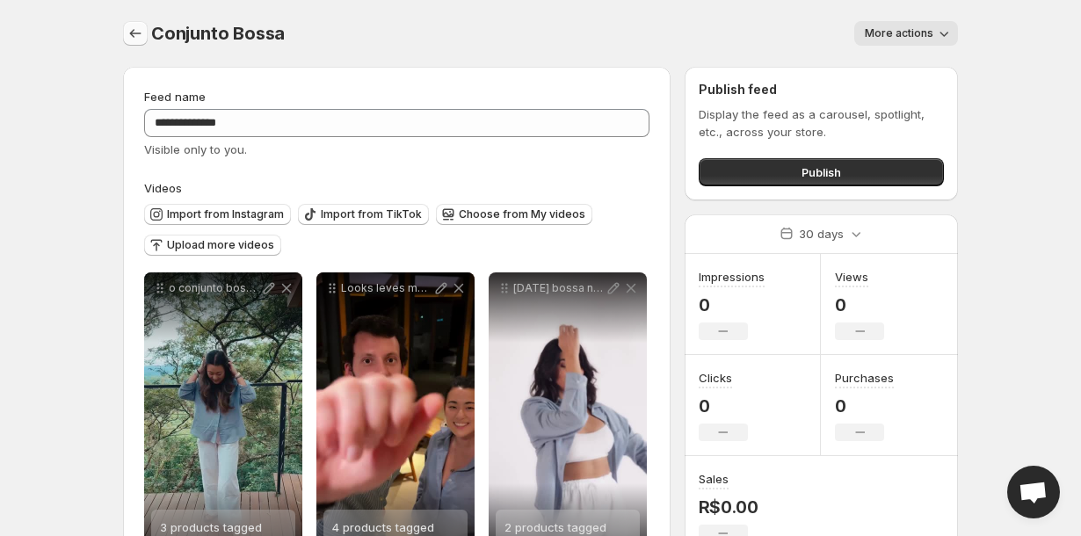
click at [138, 40] on icon "Settings" at bounding box center [136, 34] width 18 height 18
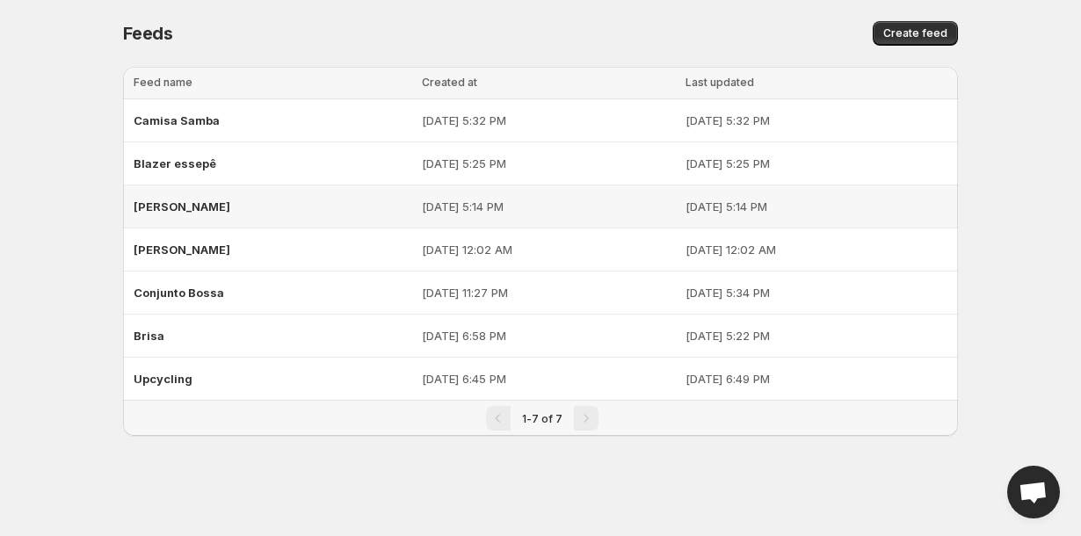
click at [173, 202] on span "[PERSON_NAME]" at bounding box center [182, 206] width 97 height 14
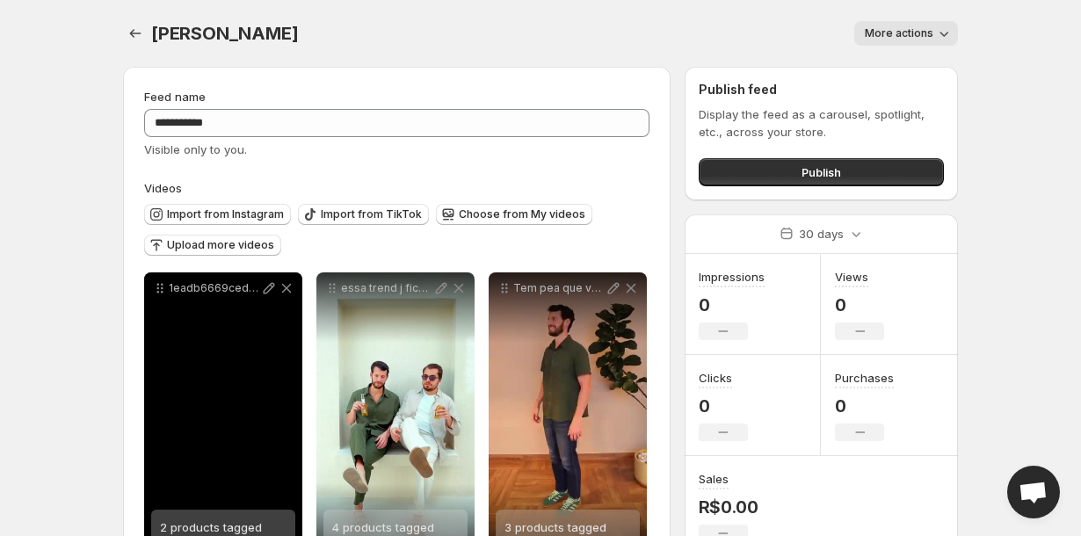
scroll to position [61, 0]
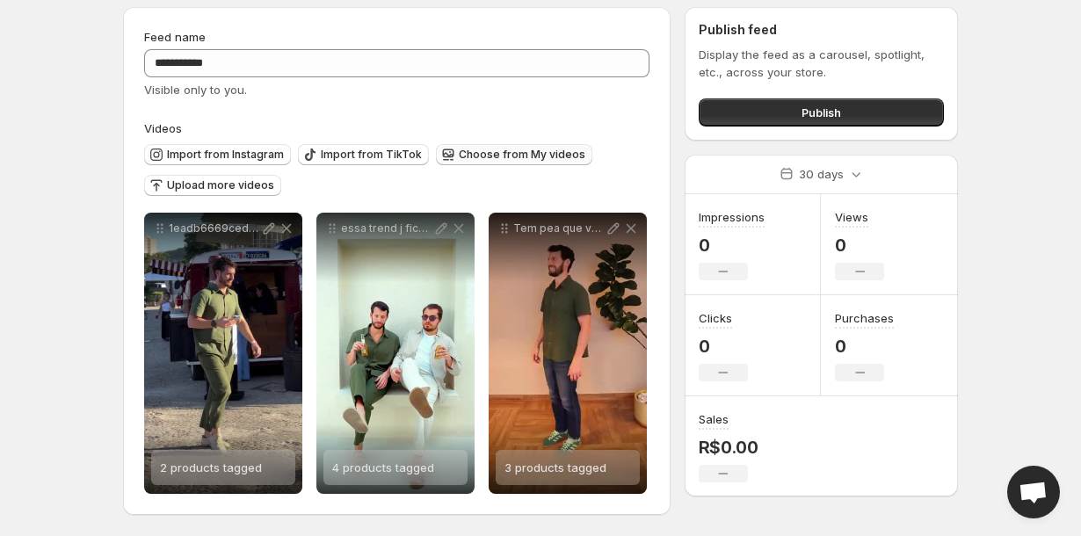
click at [446, 163] on button "Choose from My videos" at bounding box center [514, 154] width 156 height 21
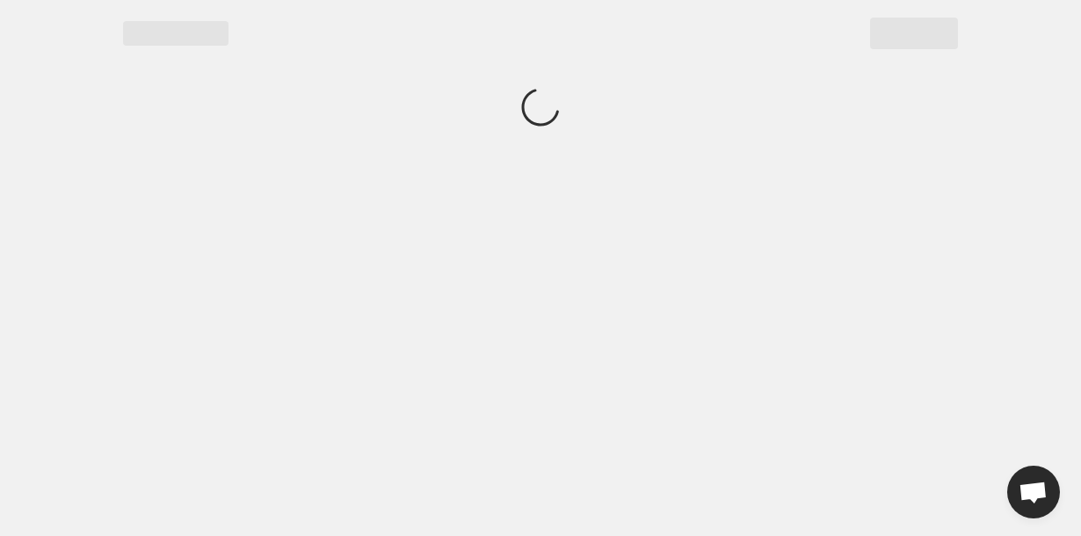
scroll to position [0, 0]
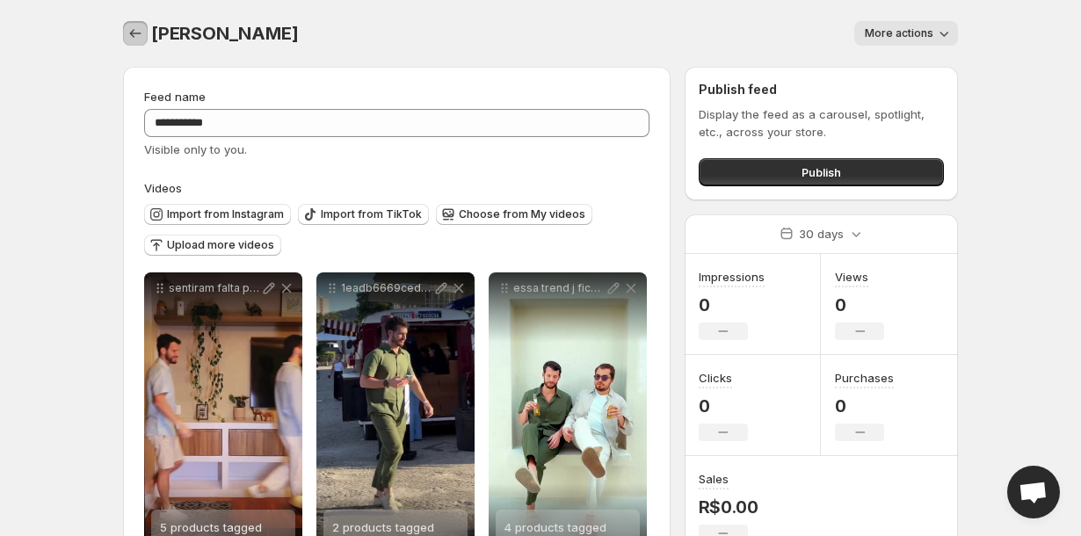
click at [135, 37] on icon "Settings" at bounding box center [136, 34] width 18 height 18
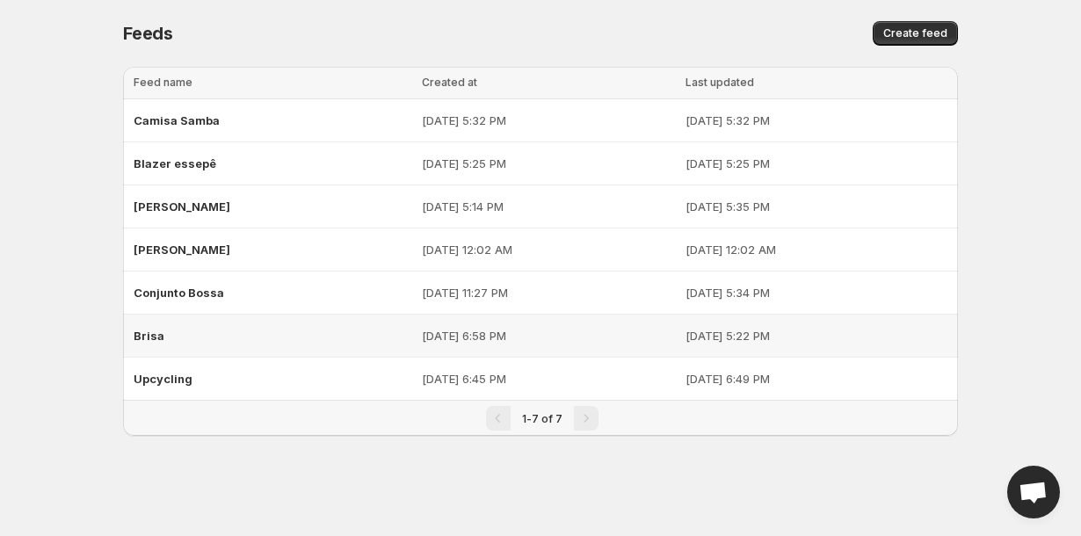
click at [186, 328] on div "Brisa" at bounding box center [273, 336] width 278 height 32
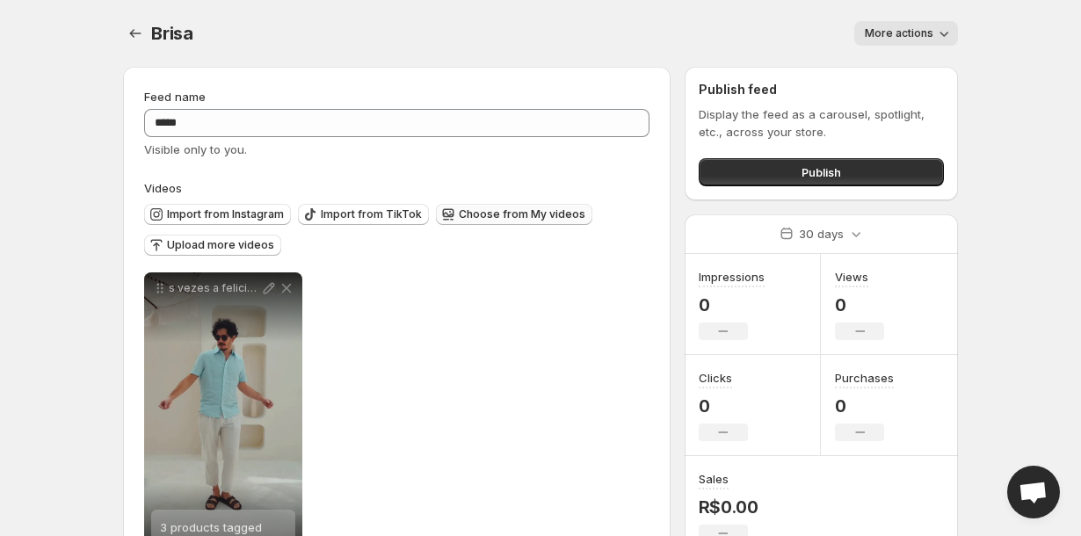
click at [472, 208] on span "Choose from My videos" at bounding box center [522, 214] width 127 height 14
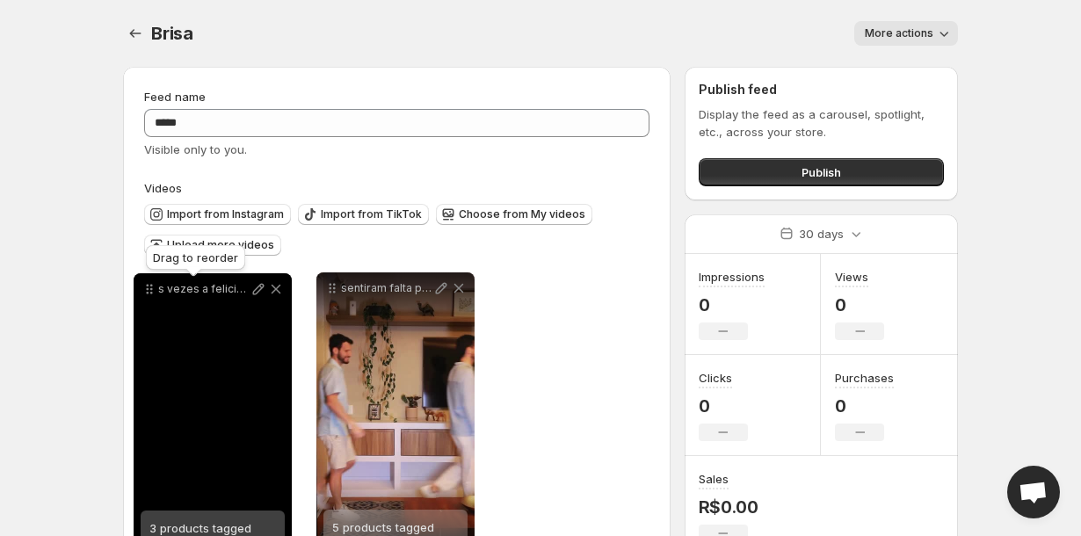
drag, startPoint x: 330, startPoint y: 294, endPoint x: 148, endPoint y: 296, distance: 182.7
click at [145, 296] on icon at bounding box center [150, 289] width 18 height 18
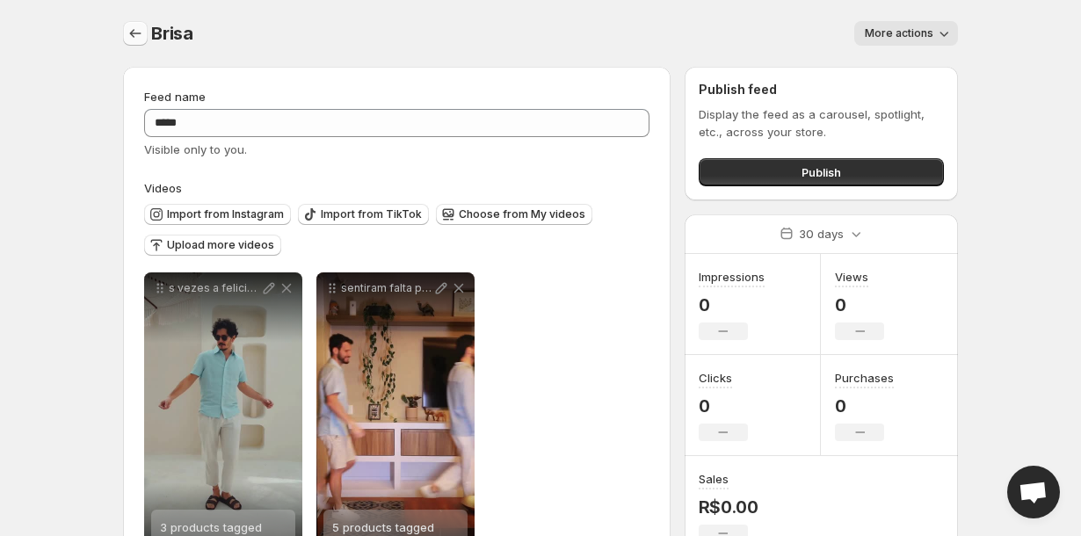
click at [134, 41] on icon "Settings" at bounding box center [136, 34] width 18 height 18
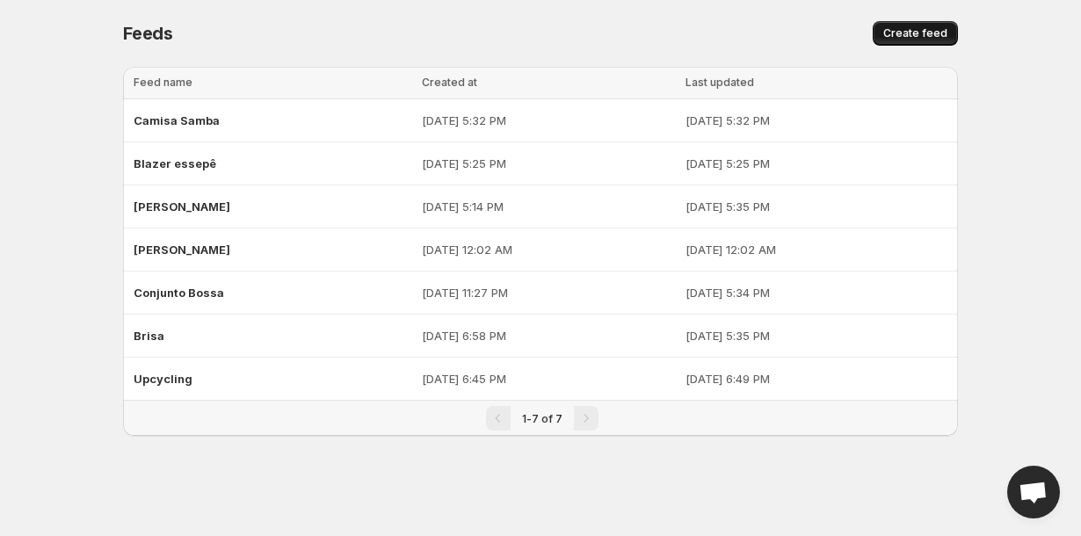
click at [907, 23] on button "Create feed" at bounding box center [914, 33] width 85 height 25
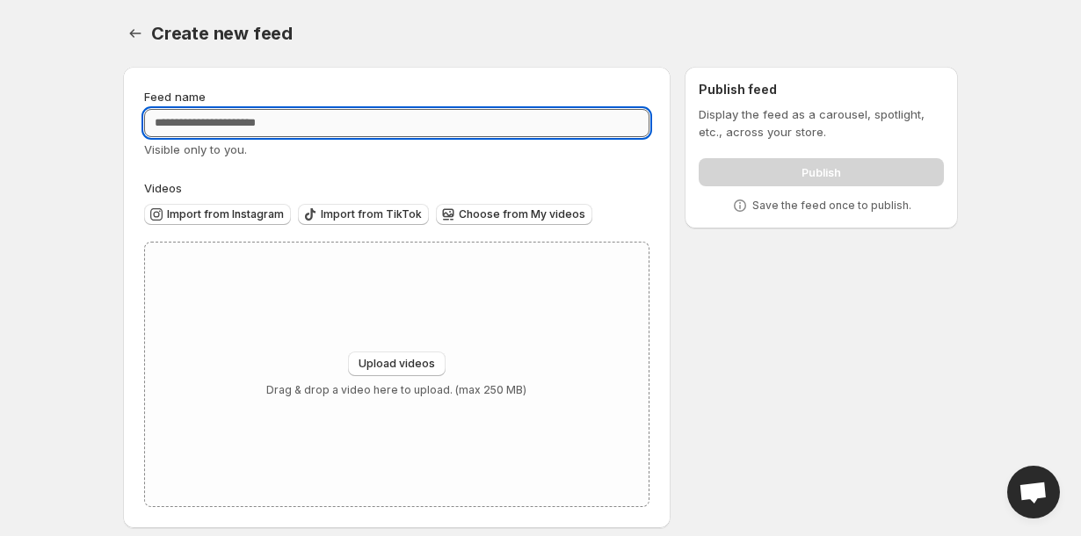
click at [479, 127] on input "Feed name" at bounding box center [396, 123] width 505 height 28
type input "**********"
click at [501, 222] on button "Choose from My videos" at bounding box center [514, 214] width 156 height 21
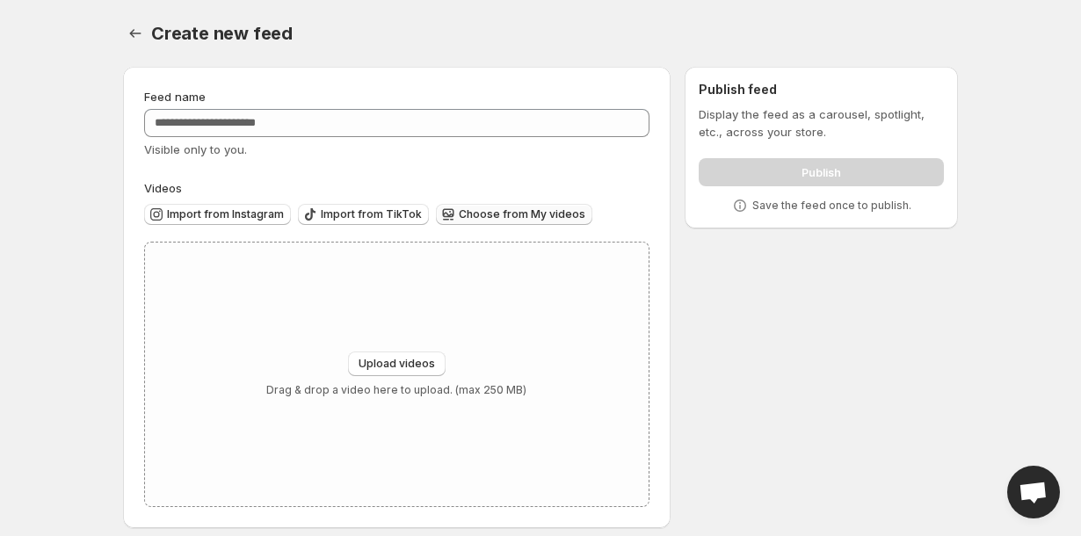
click at [517, 218] on span "Choose from My videos" at bounding box center [522, 214] width 127 height 14
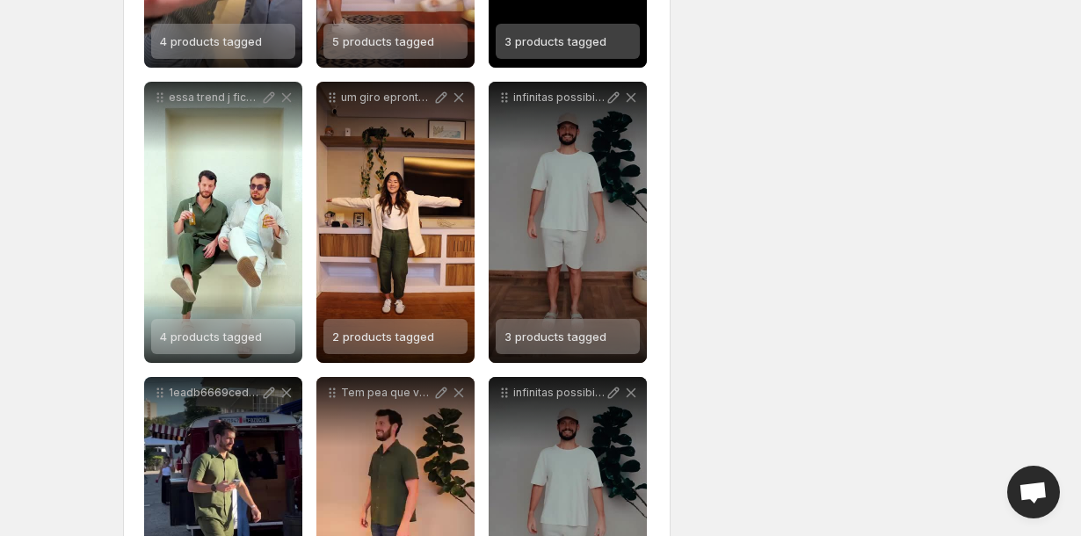
scroll to position [530, 0]
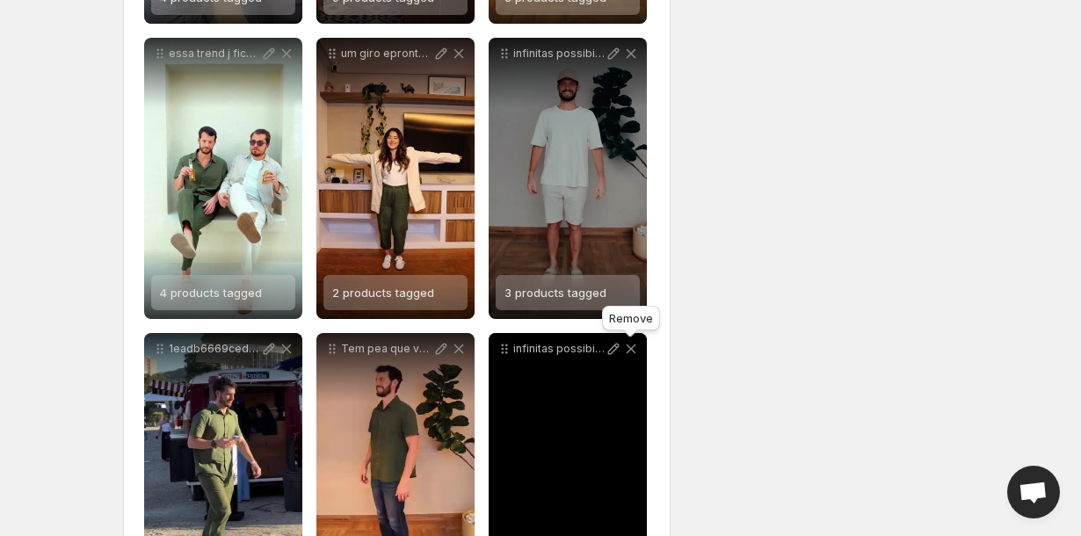
click at [633, 351] on icon at bounding box center [631, 349] width 10 height 10
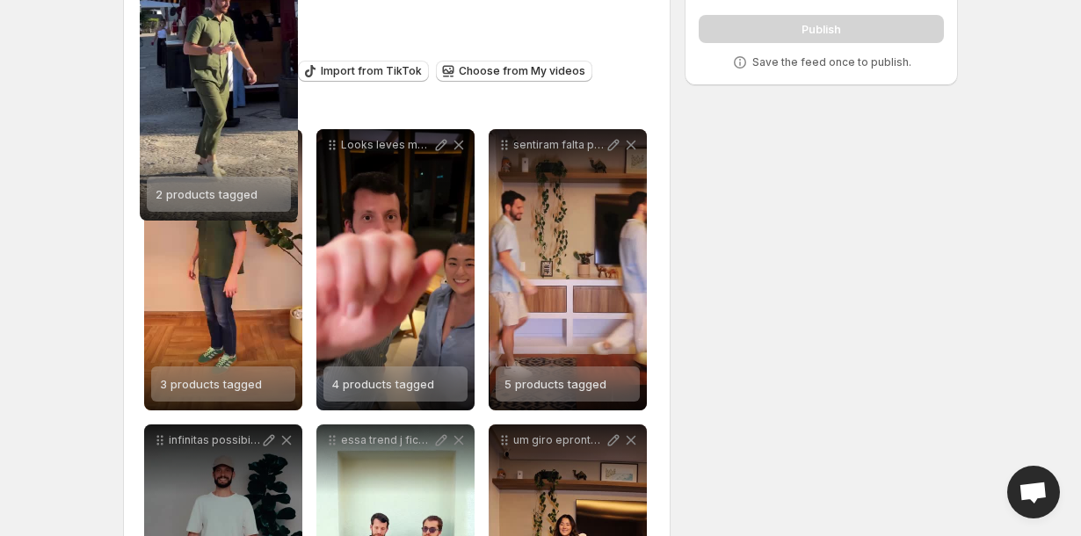
scroll to position [0, 0]
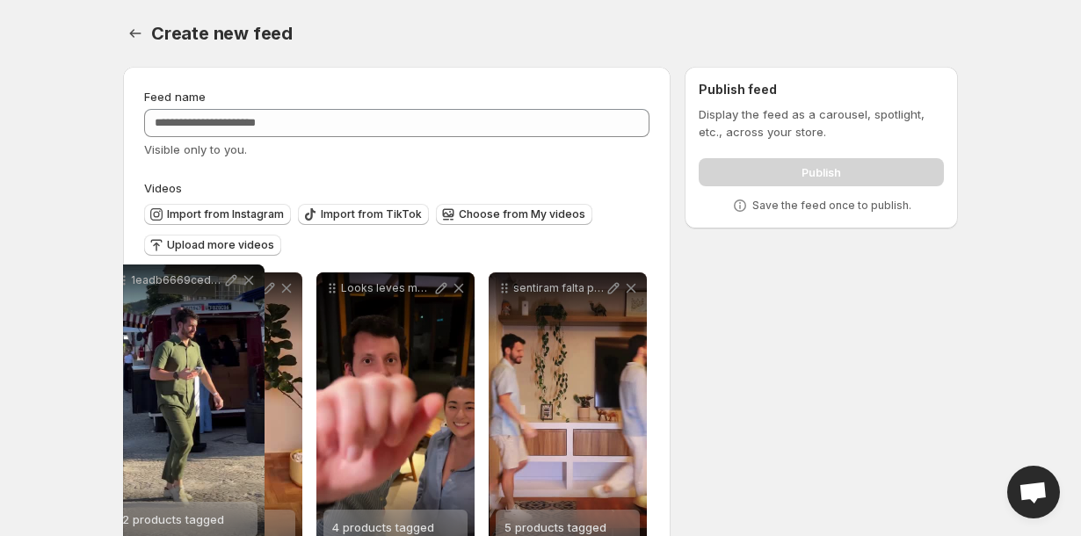
drag, startPoint x: 159, startPoint y: 444, endPoint x: 126, endPoint y: 284, distance: 163.3
click at [126, 284] on icon at bounding box center [122, 280] width 18 height 18
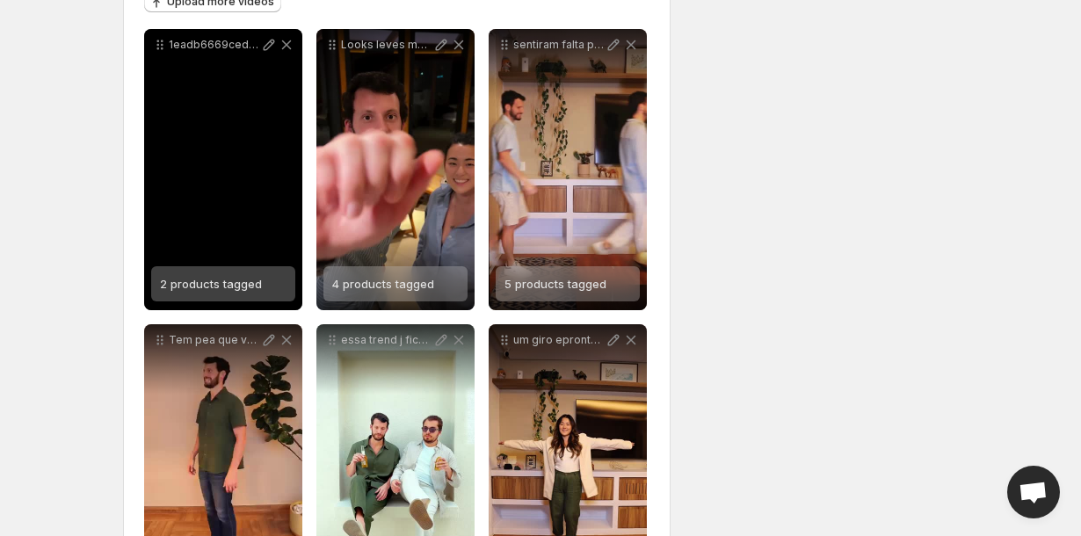
scroll to position [246, 0]
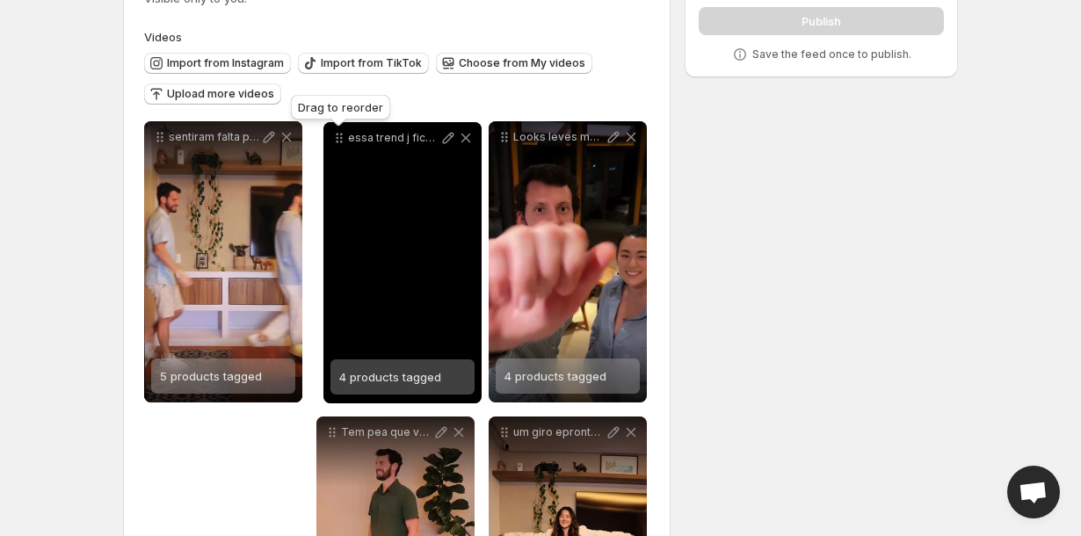
drag, startPoint x: 329, startPoint y: 344, endPoint x: 336, endPoint y: 83, distance: 261.0
click at [336, 129] on icon at bounding box center [339, 138] width 18 height 18
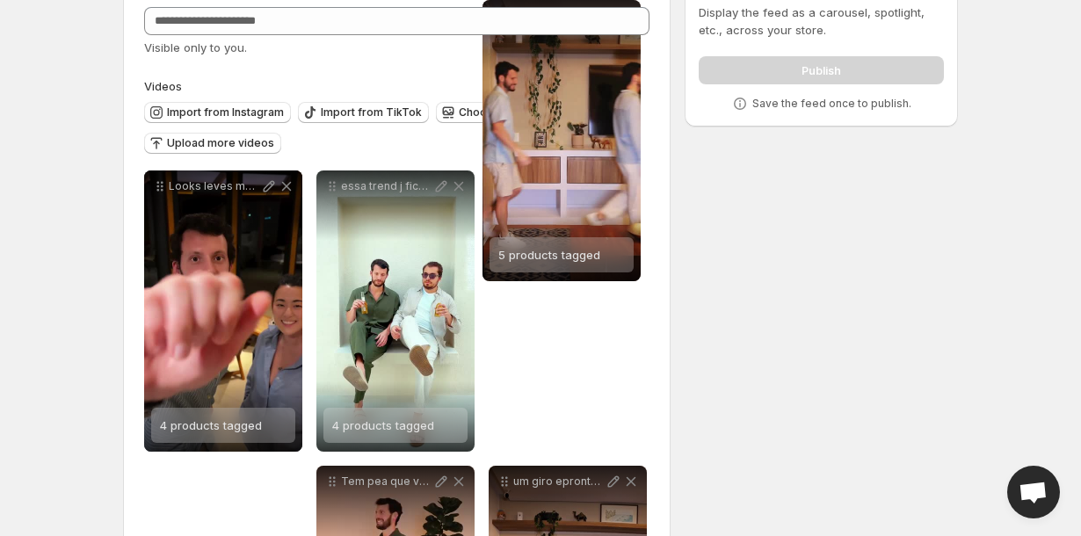
scroll to position [28, 0]
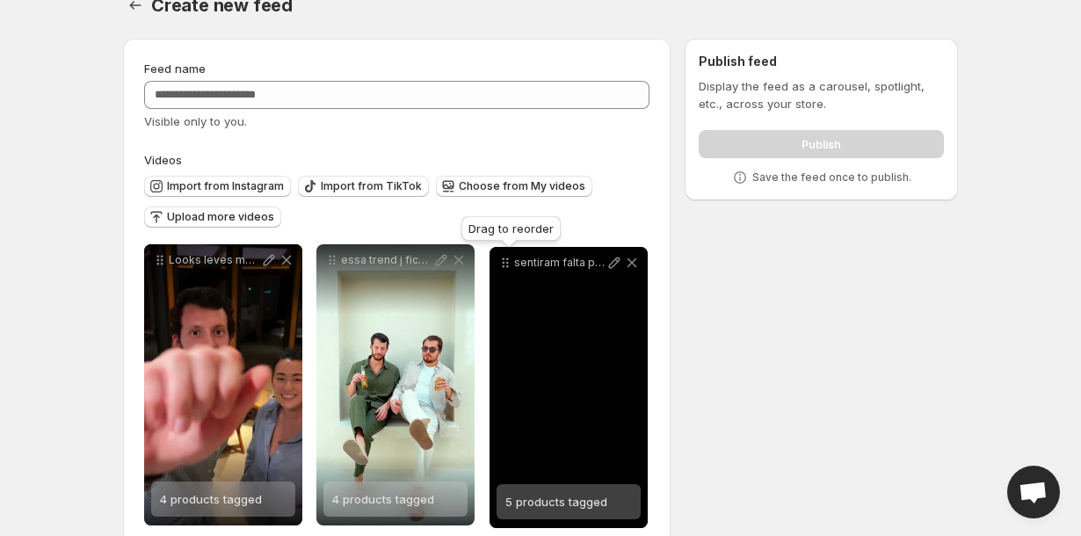
drag, startPoint x: 160, startPoint y: 292, endPoint x: 503, endPoint y: 269, distance: 344.3
click at [503, 269] on icon at bounding box center [505, 263] width 18 height 18
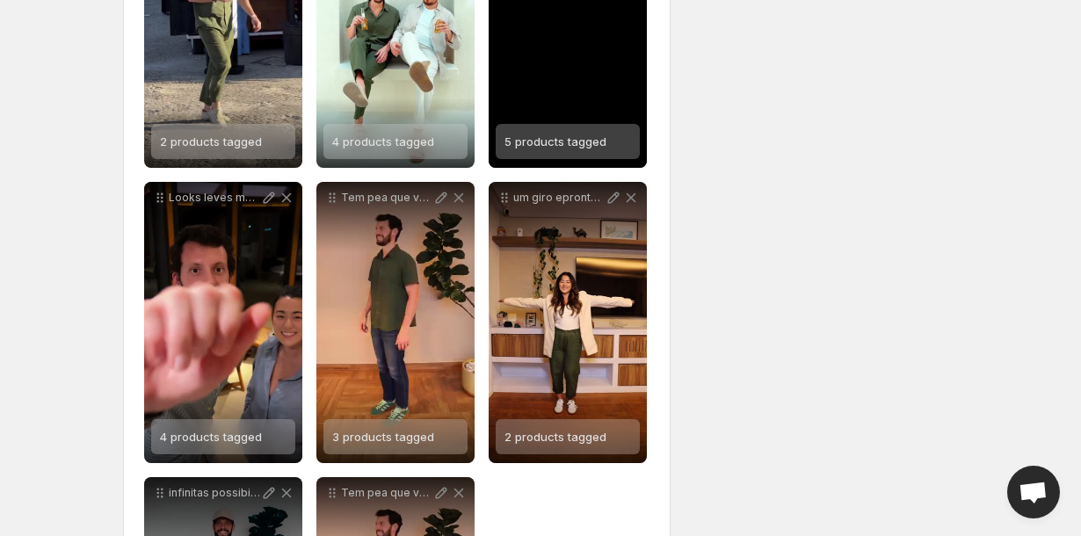
scroll to position [395, 0]
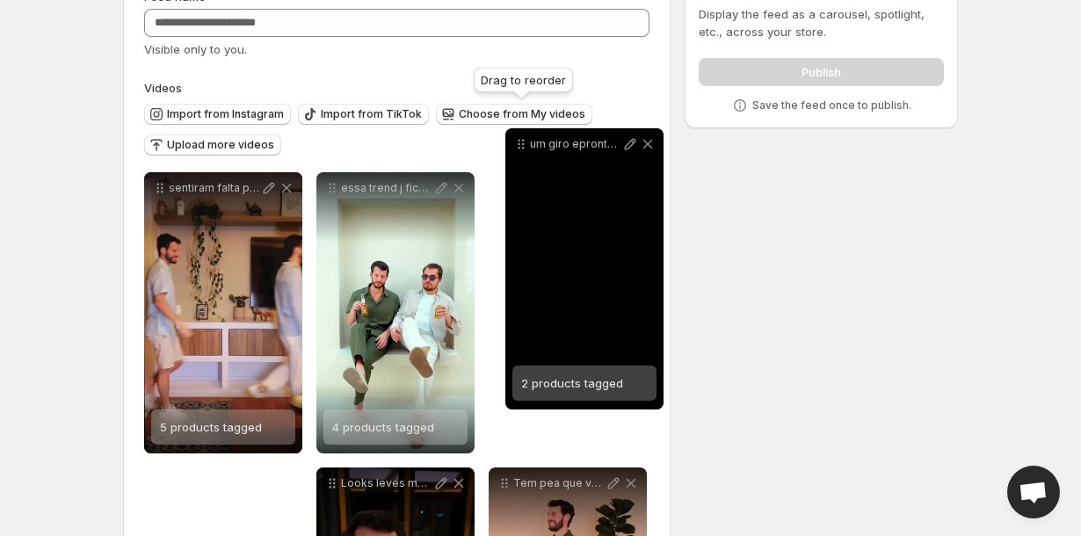
drag, startPoint x: 503, startPoint y: 187, endPoint x: 517, endPoint y: 152, distance: 37.5
click at [517, 152] on icon at bounding box center [521, 144] width 18 height 18
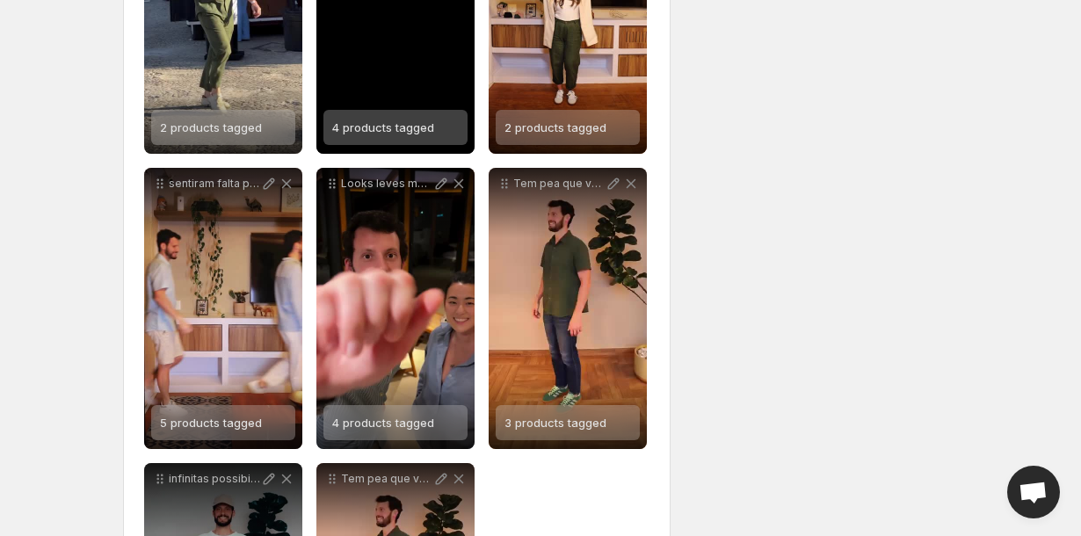
scroll to position [401, 0]
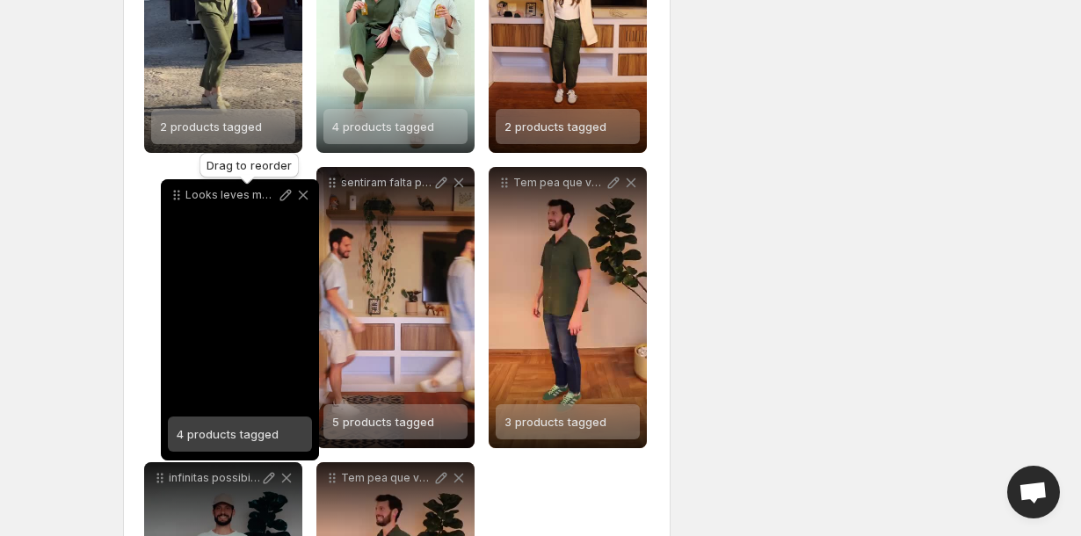
drag, startPoint x: 331, startPoint y: 190, endPoint x: 168, endPoint y: 199, distance: 163.7
click at [168, 199] on icon at bounding box center [177, 195] width 18 height 18
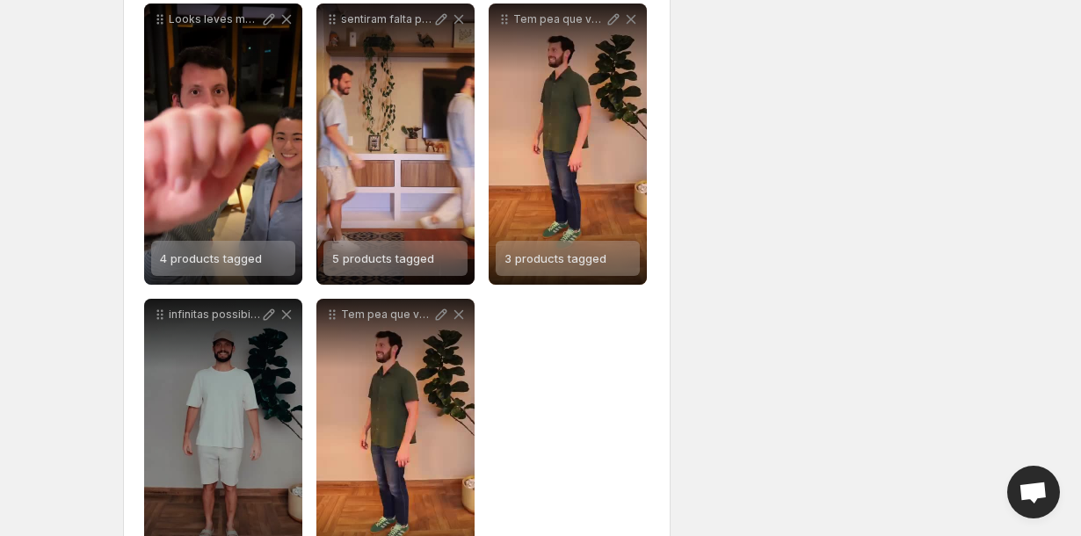
scroll to position [566, 0]
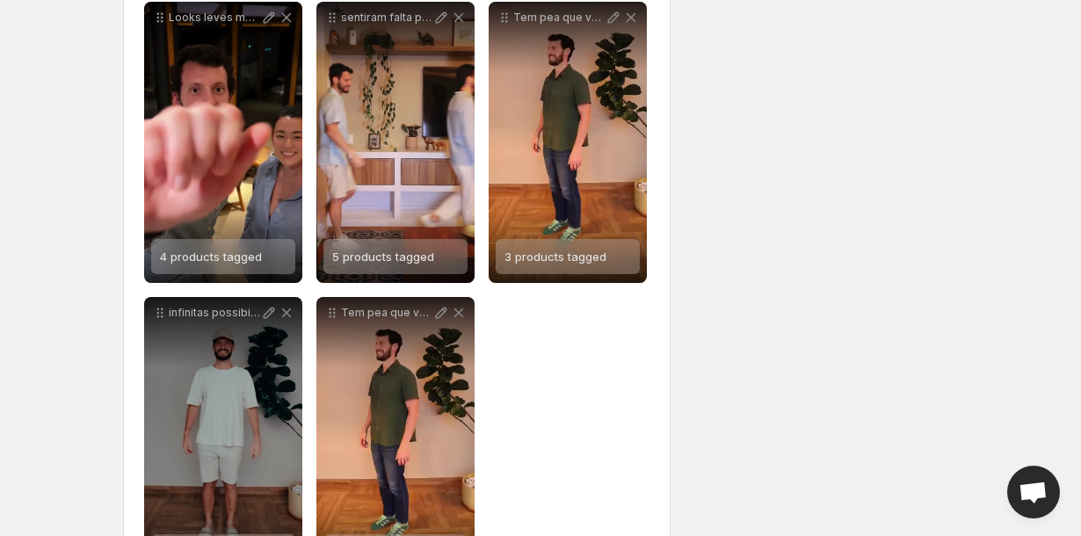
click at [427, 451] on div "Tem pea que veste mais do que o corpo veste o momento A [PERSON_NAME] assim cam…" at bounding box center [395, 437] width 158 height 281
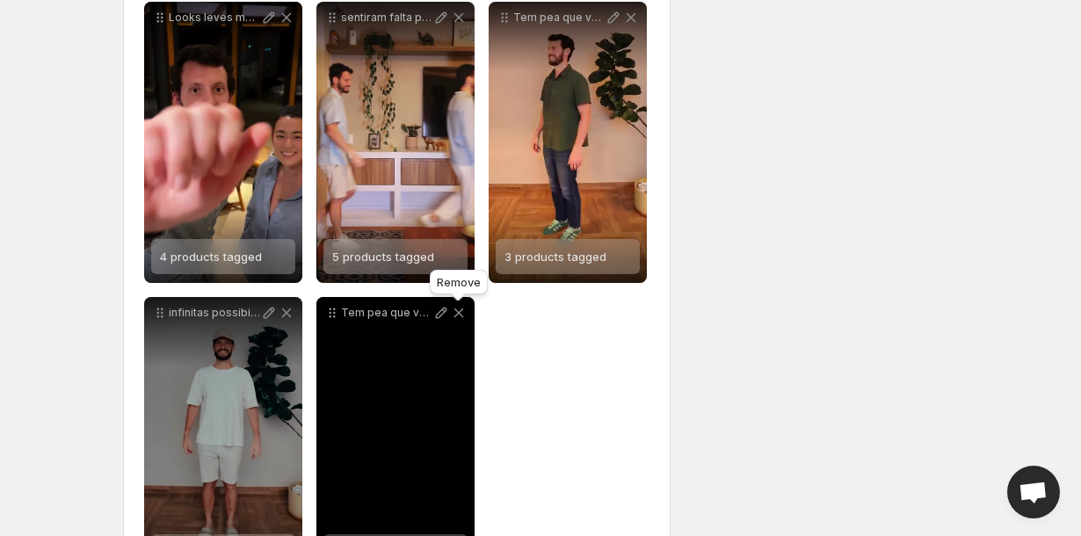
click at [455, 315] on icon at bounding box center [459, 313] width 18 height 18
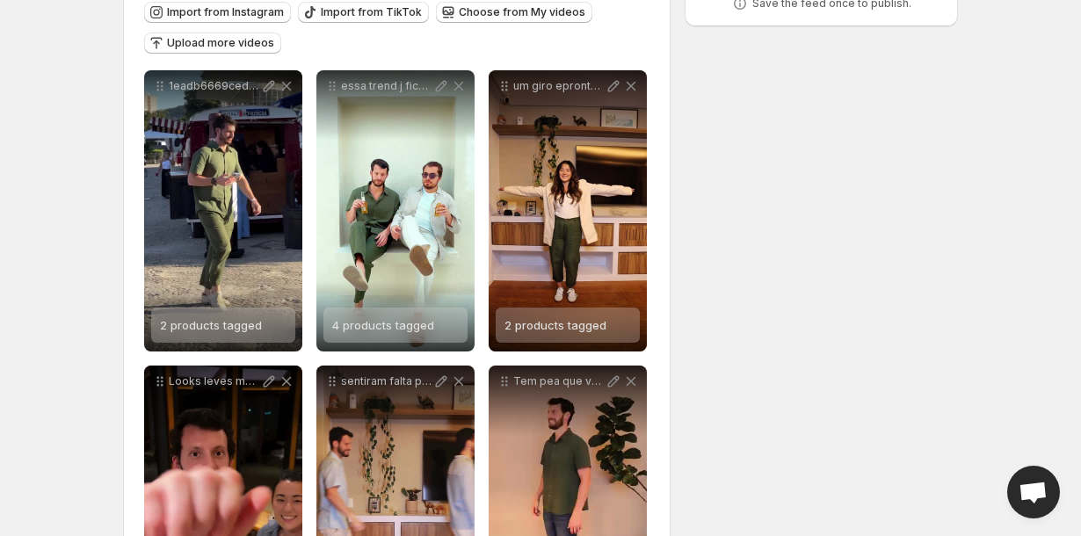
scroll to position [183, 0]
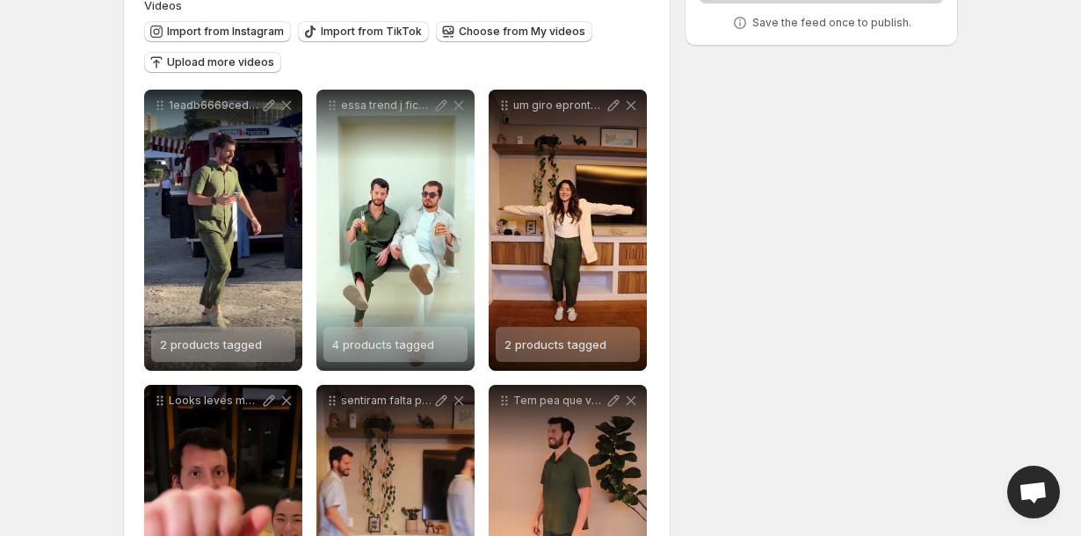
click at [399, 435] on div "sentiram falta pois a mar trouxe de volta quem vocs tanto amam [PERSON_NAME] o …" at bounding box center [395, 525] width 158 height 281
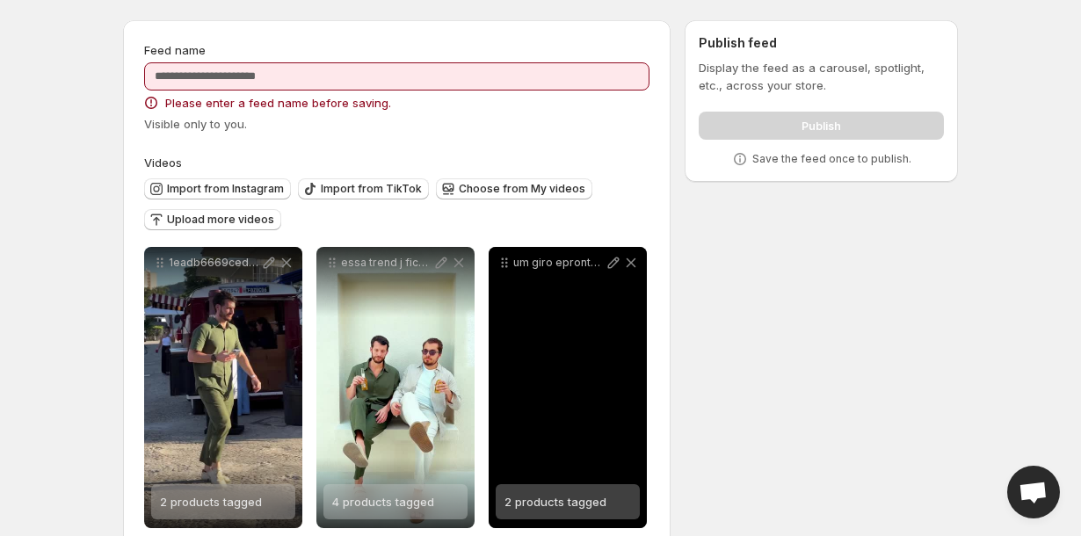
scroll to position [0, 0]
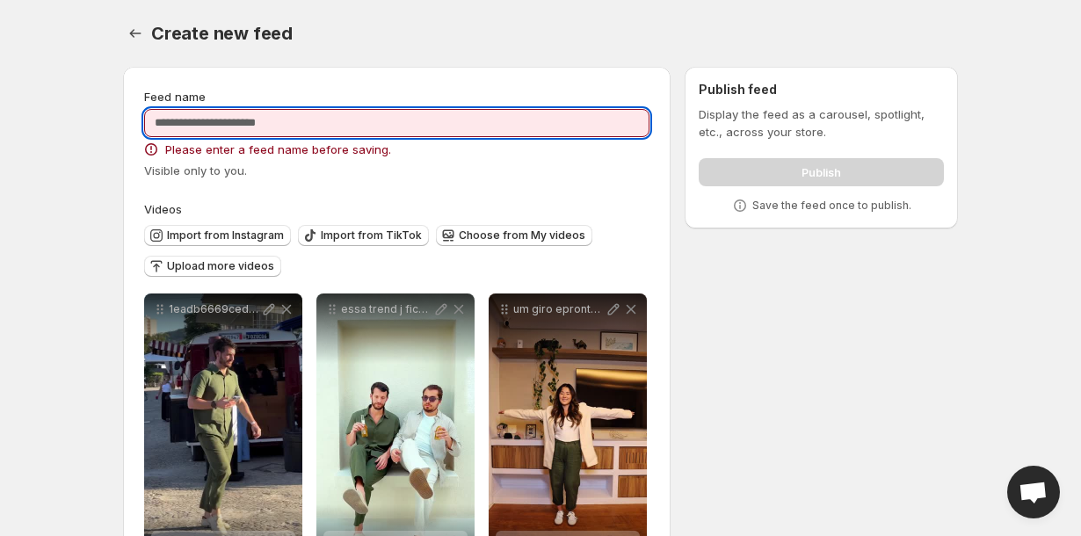
click at [446, 114] on input "Feed name" at bounding box center [396, 123] width 505 height 28
type input "*"
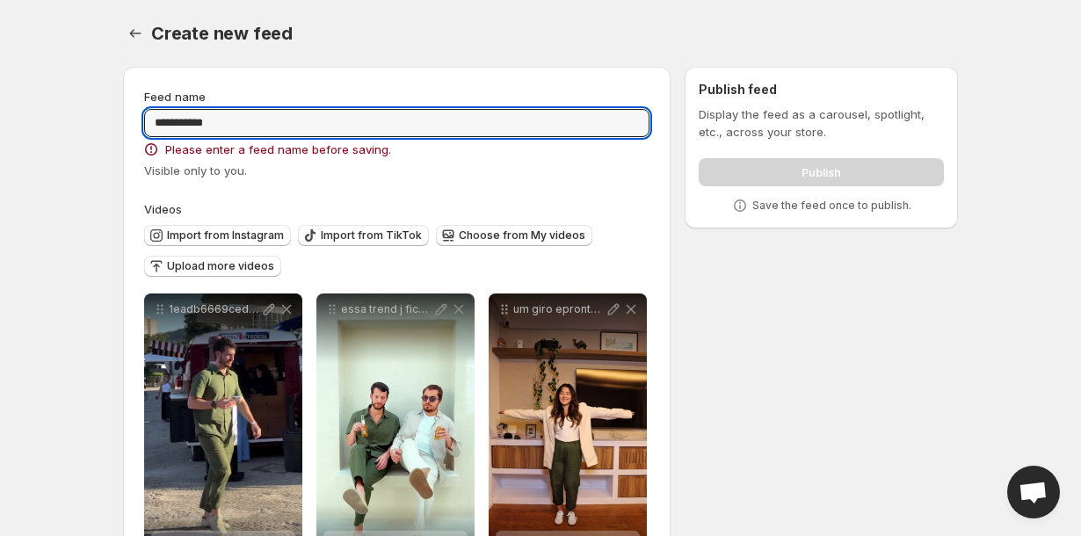
type input "**********"
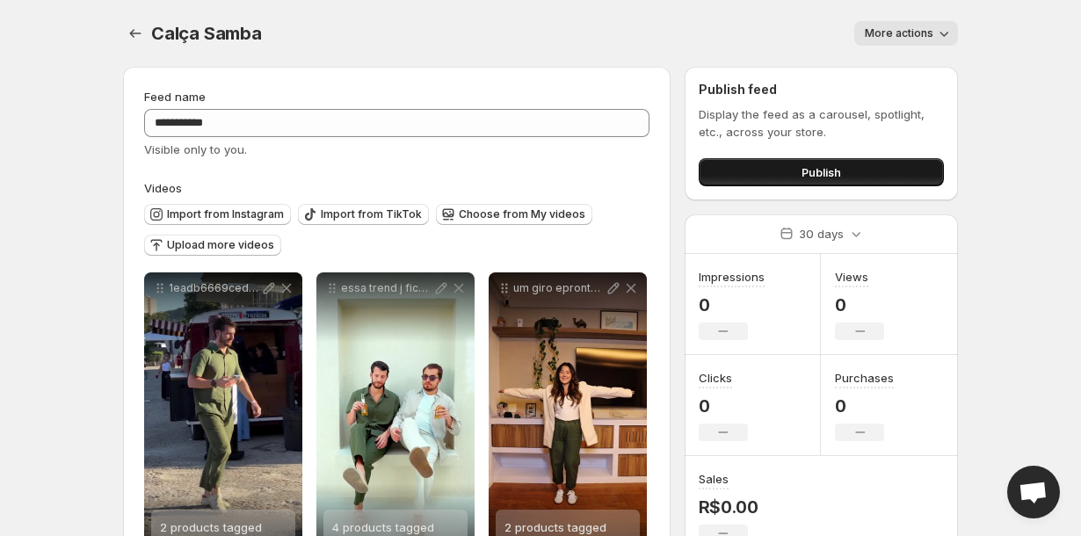
click at [751, 165] on button "Publish" at bounding box center [820, 172] width 245 height 28
click at [897, 25] on button "More actions" at bounding box center [906, 33] width 104 height 25
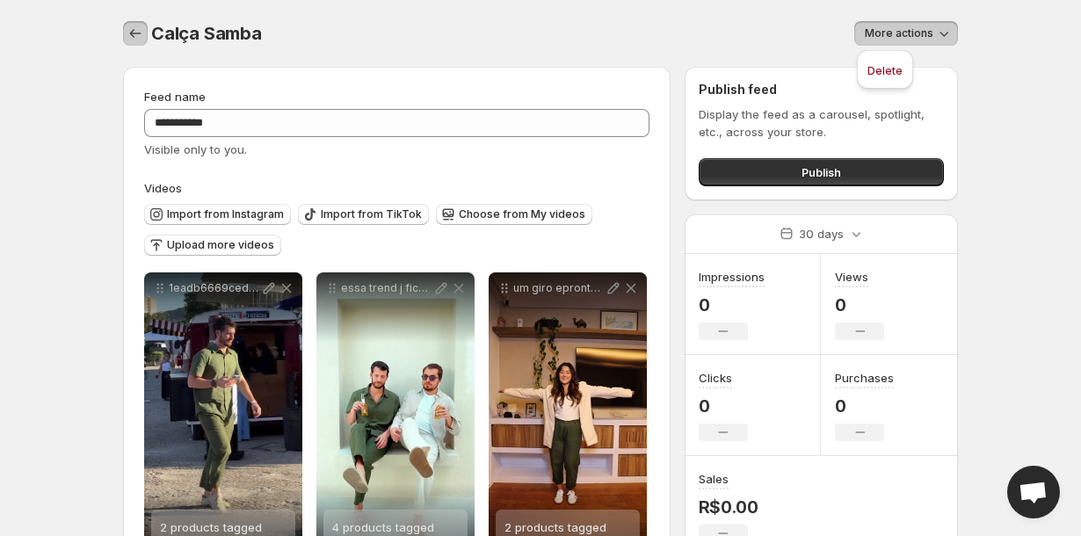
click at [138, 33] on icon "Settings" at bounding box center [136, 34] width 18 height 18
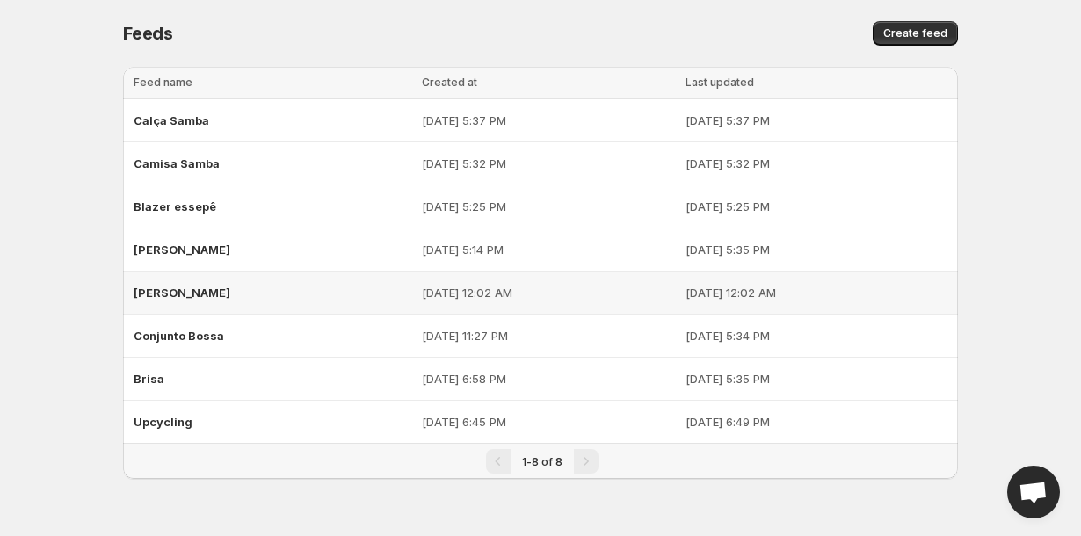
click at [182, 290] on span "[PERSON_NAME]" at bounding box center [182, 293] width 97 height 14
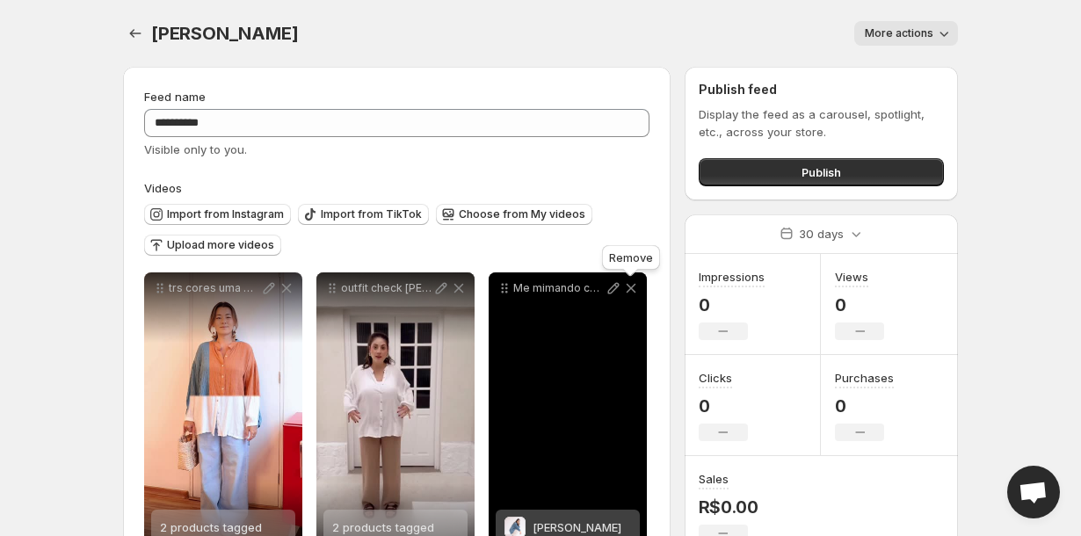
click at [630, 290] on icon at bounding box center [631, 289] width 10 height 10
